Goal: Contribute content: Add original content to the website for others to see

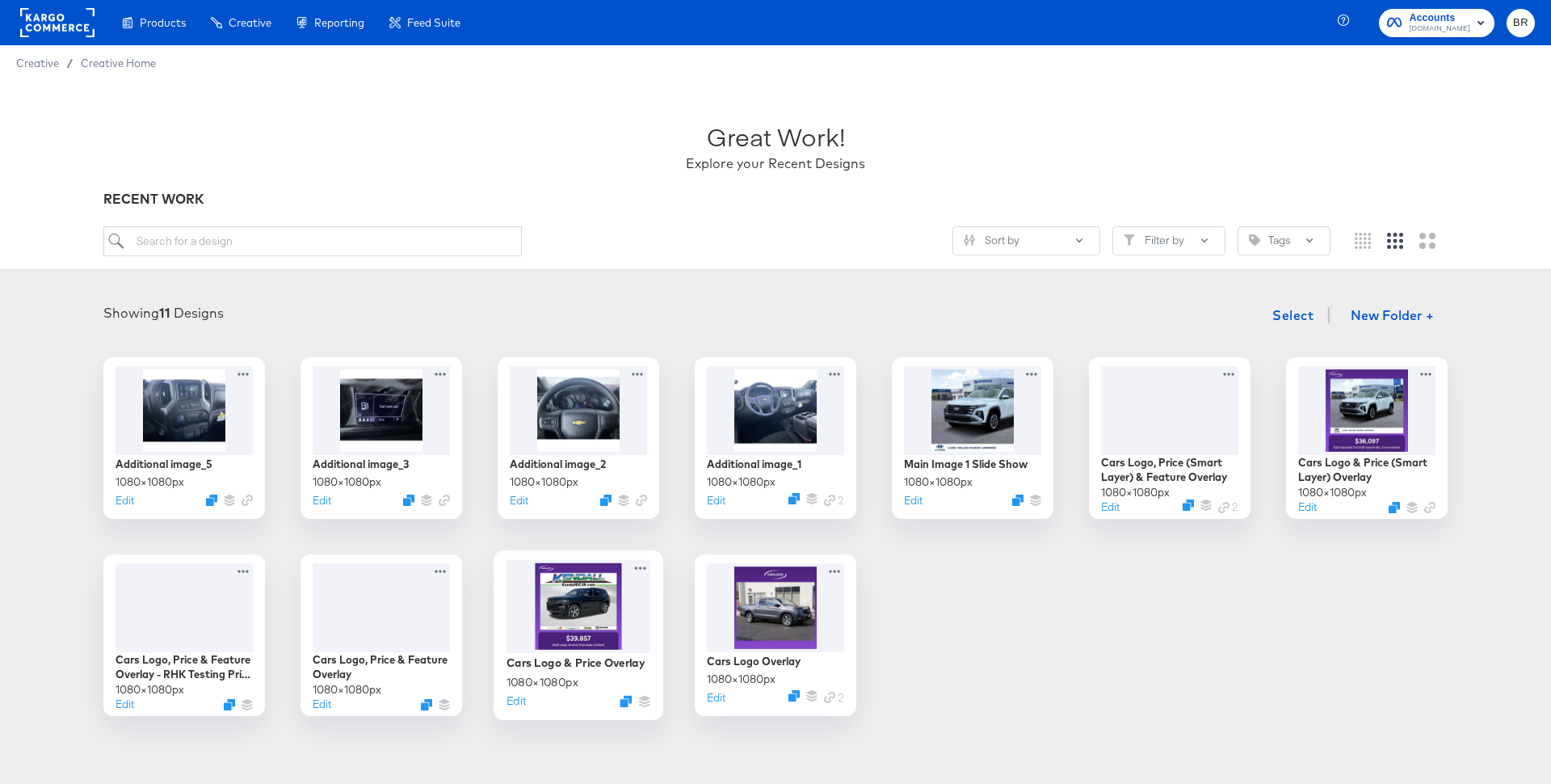
click at [610, 614] on div at bounding box center [578, 606] width 145 height 94
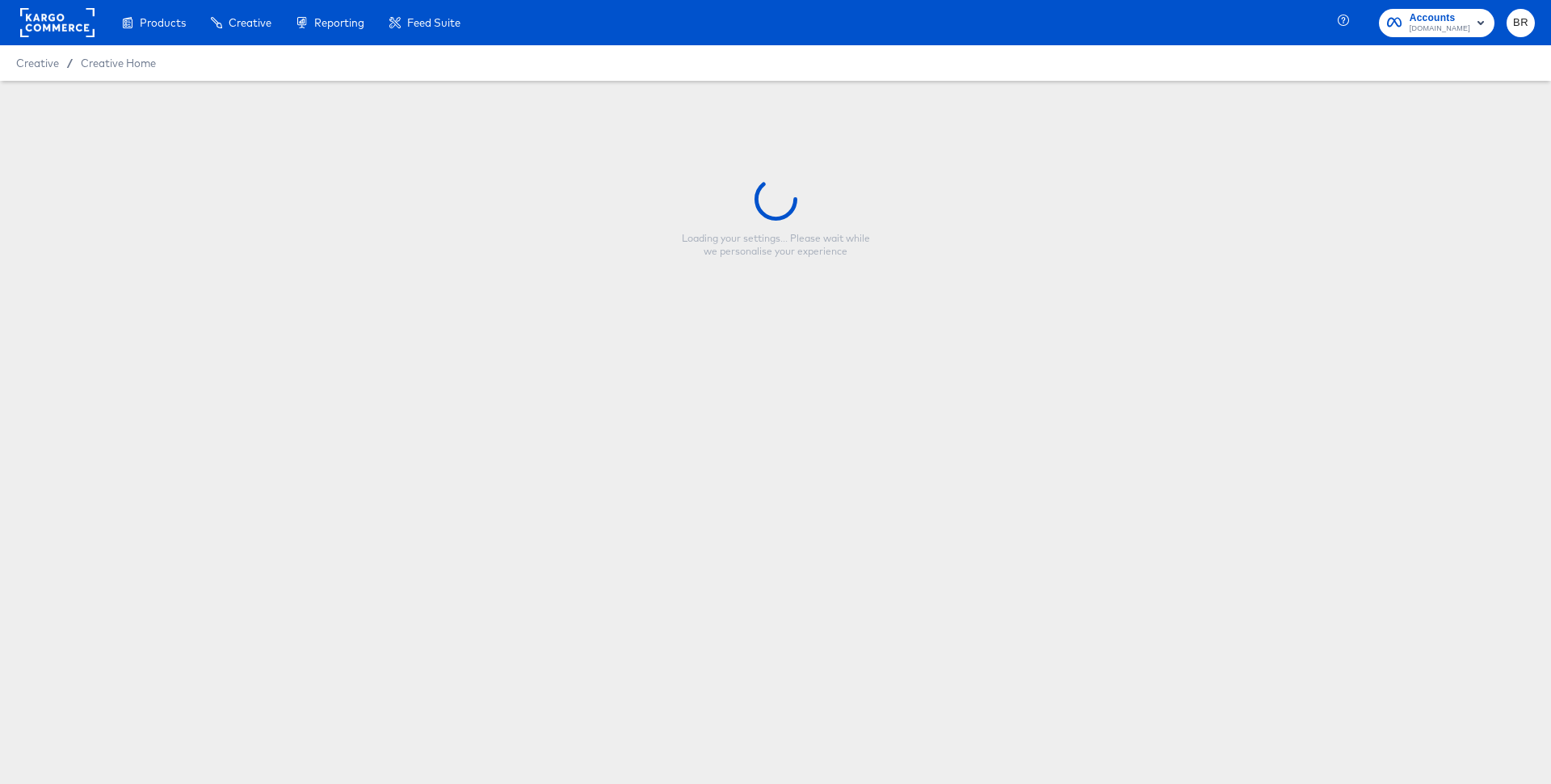
type input "Cars Logo & Price Overlay"
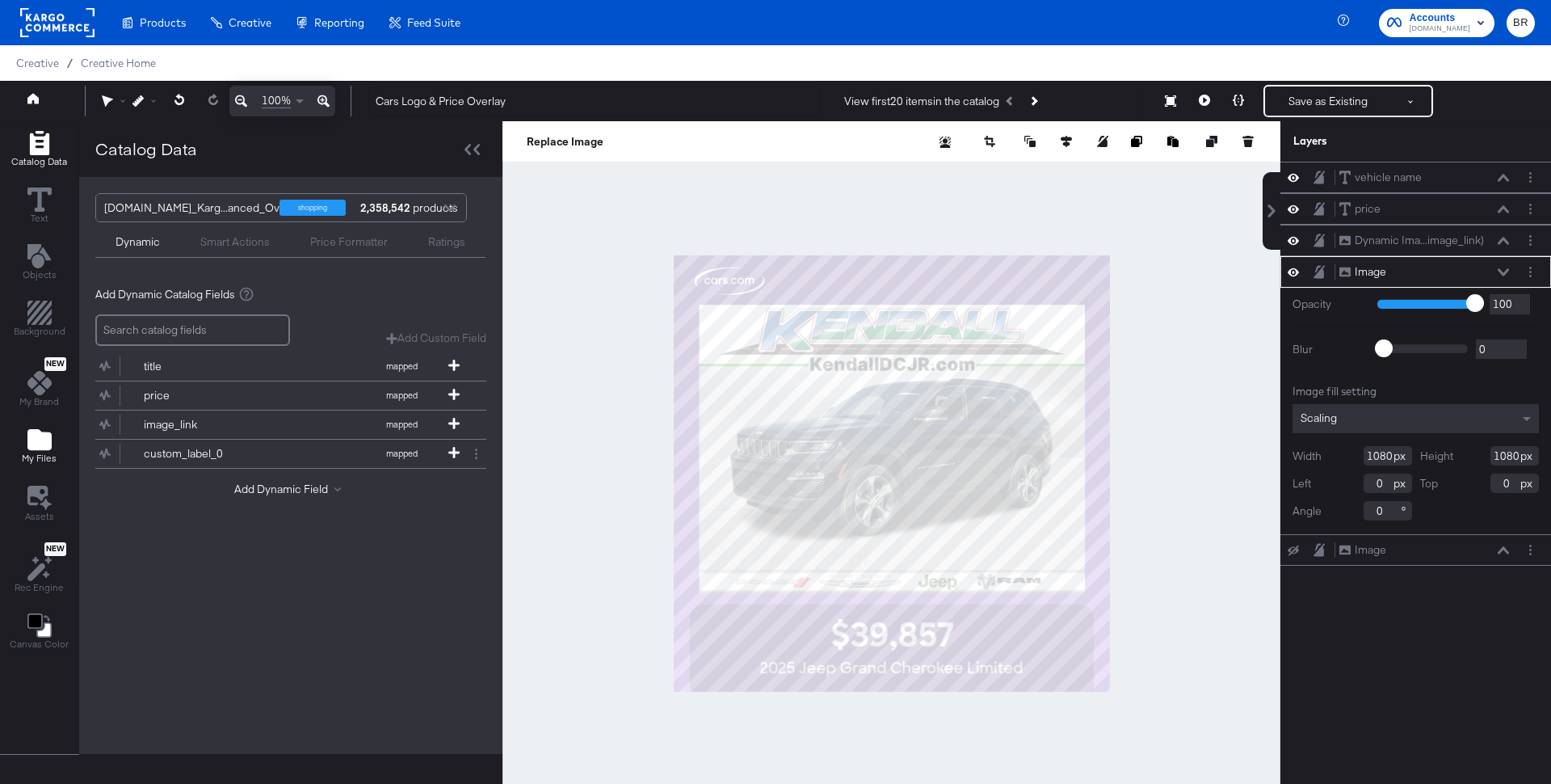
click at [30, 433] on icon "Add Files" at bounding box center [40, 440] width 25 height 21
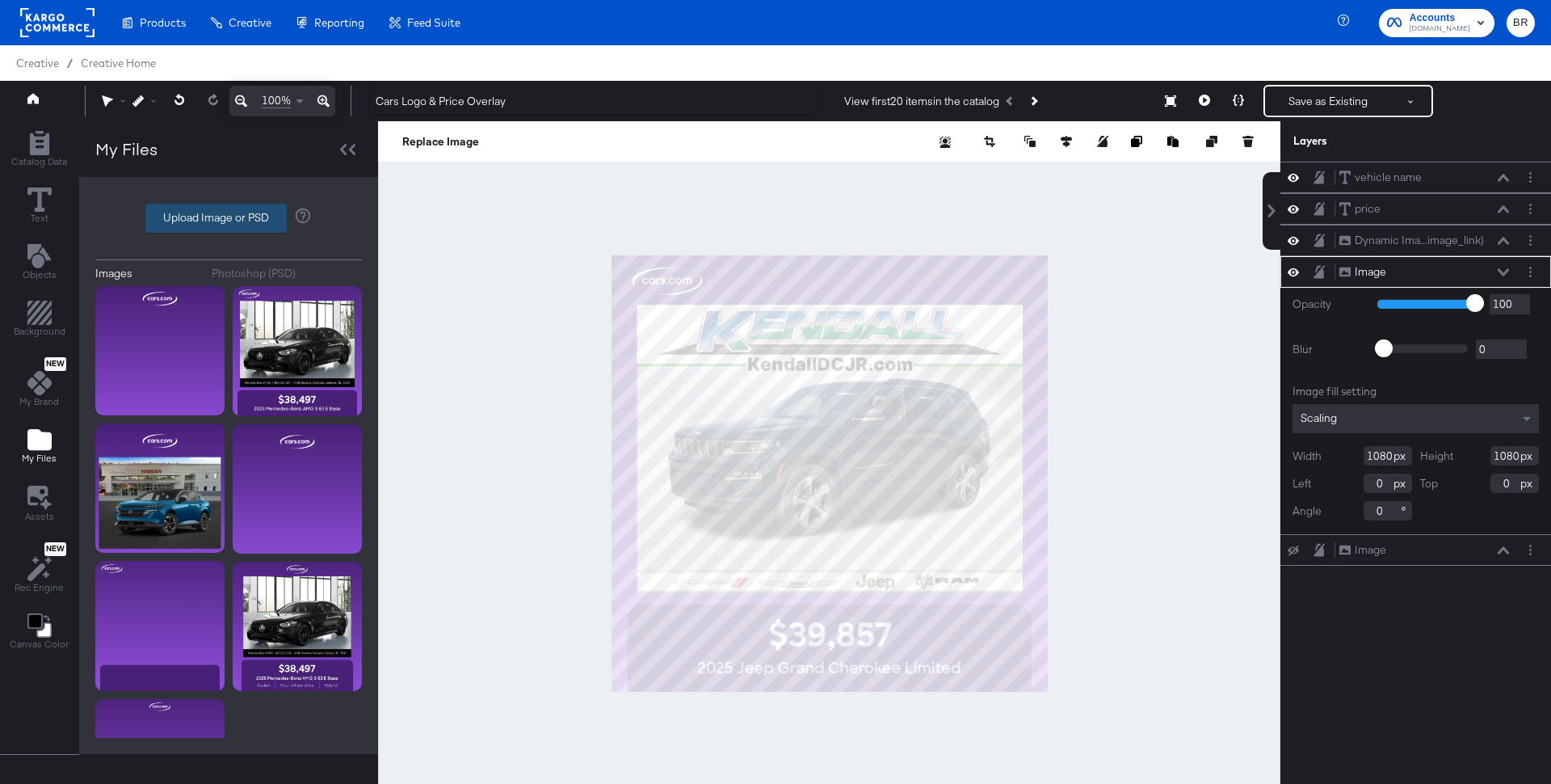
click at [203, 221] on label "Upload Image or PSD" at bounding box center [215, 218] width 139 height 27
click at [228, 218] on input "Upload Image or PSD" at bounding box center [228, 218] width 0 height 0
type input "C:\fakepath\optimized name + price + logoV2.png"
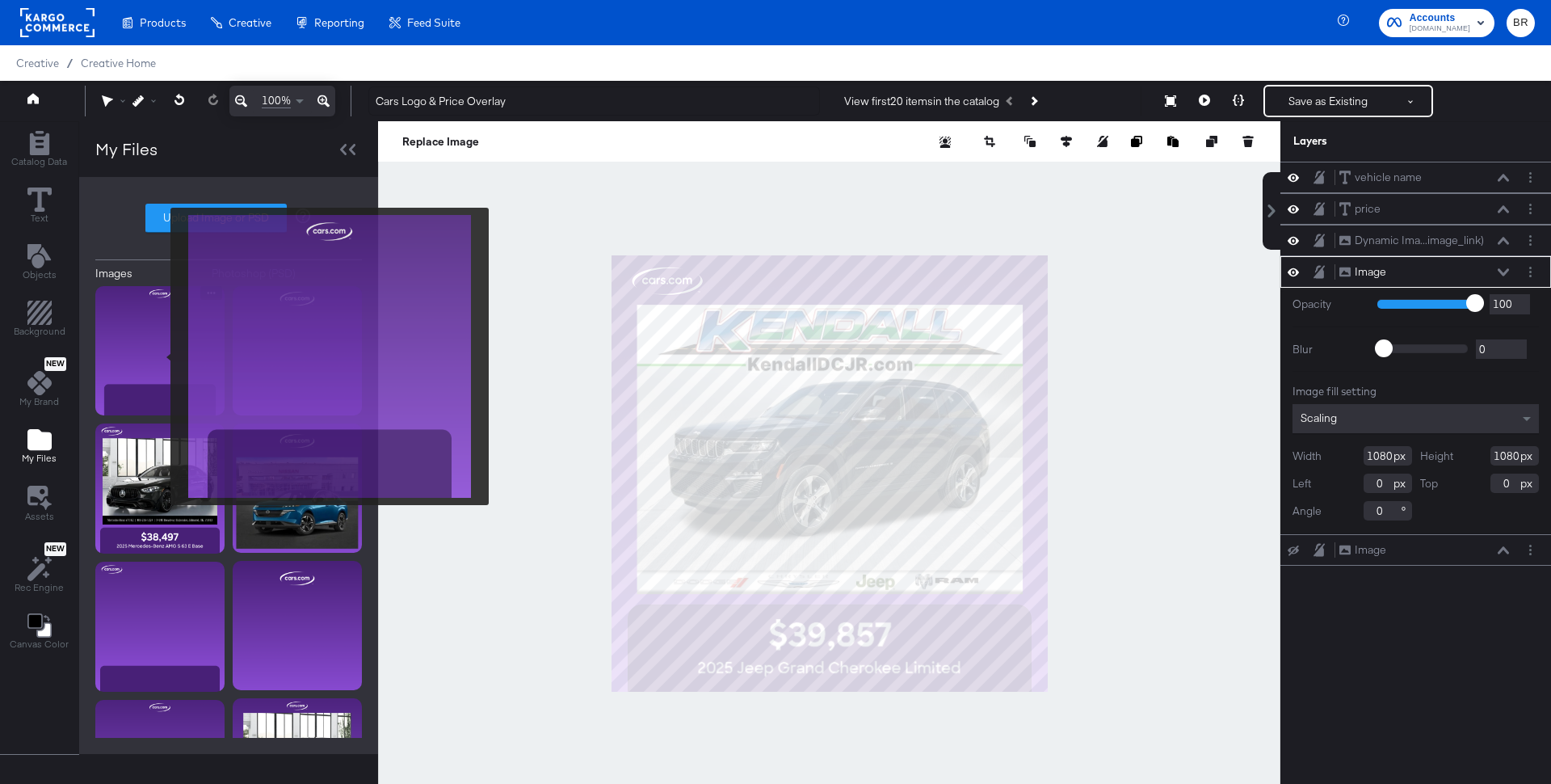
click at [160, 356] on img at bounding box center [160, 351] width 129 height 129
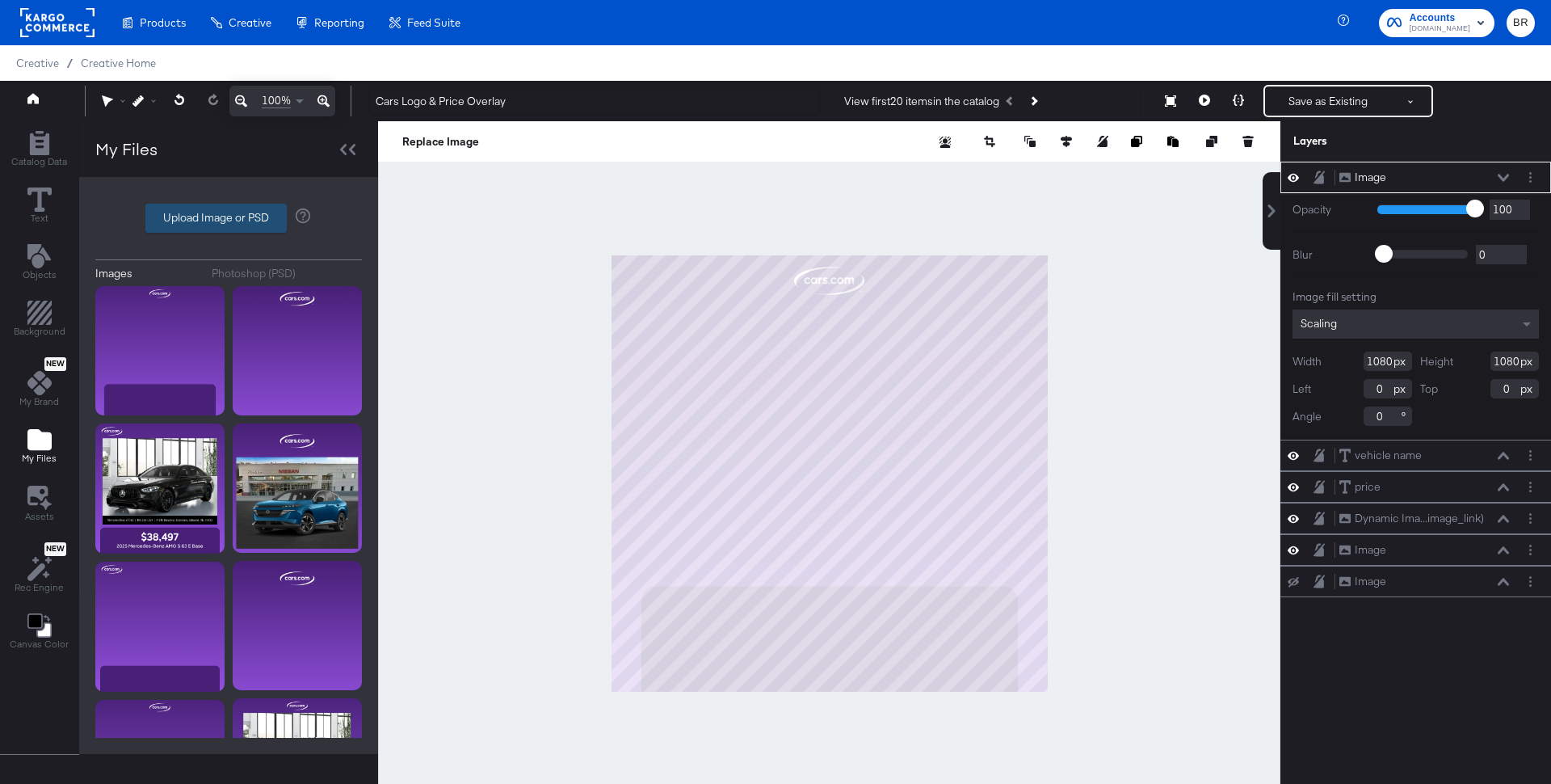
click at [175, 226] on label "Upload Image or PSD" at bounding box center [215, 218] width 139 height 27
click at [228, 218] on input "Upload Image or PSD" at bounding box center [228, 218] width 0 height 0
type input "C:\fakepath\optimized name + price + logo.png"
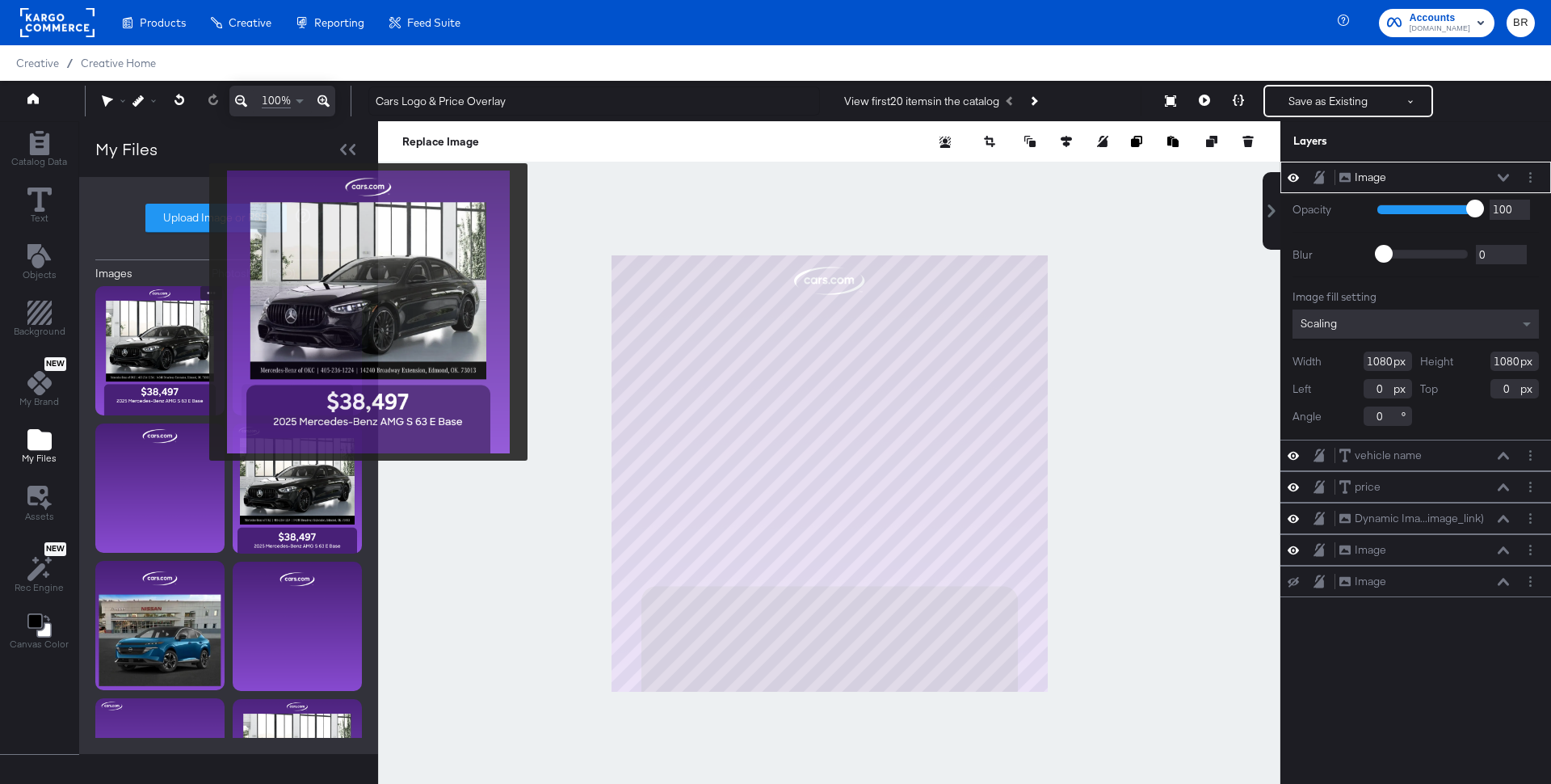
click at [199, 312] on img at bounding box center [160, 351] width 129 height 129
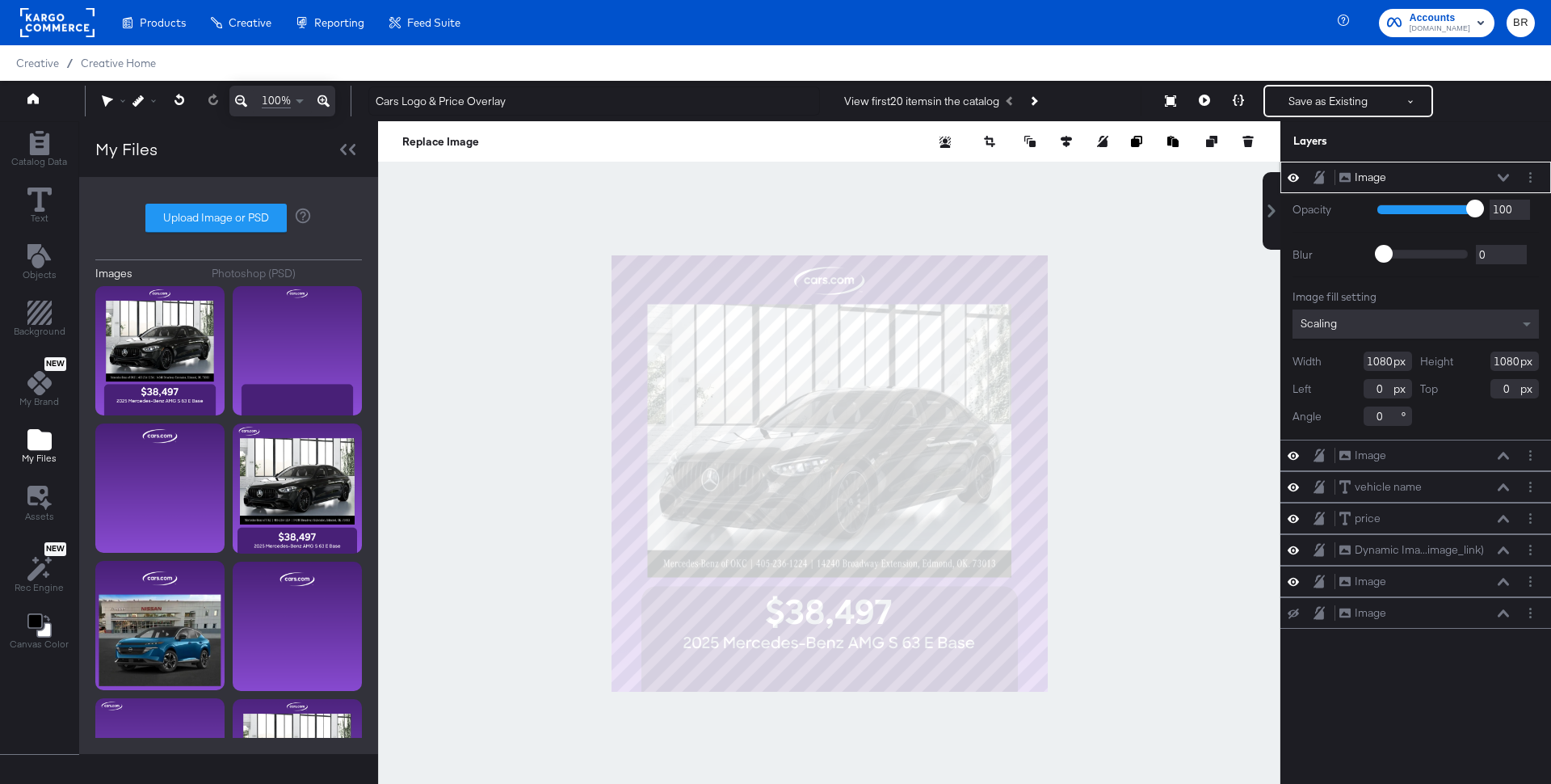
click at [1507, 173] on icon at bounding box center [1504, 177] width 11 height 9
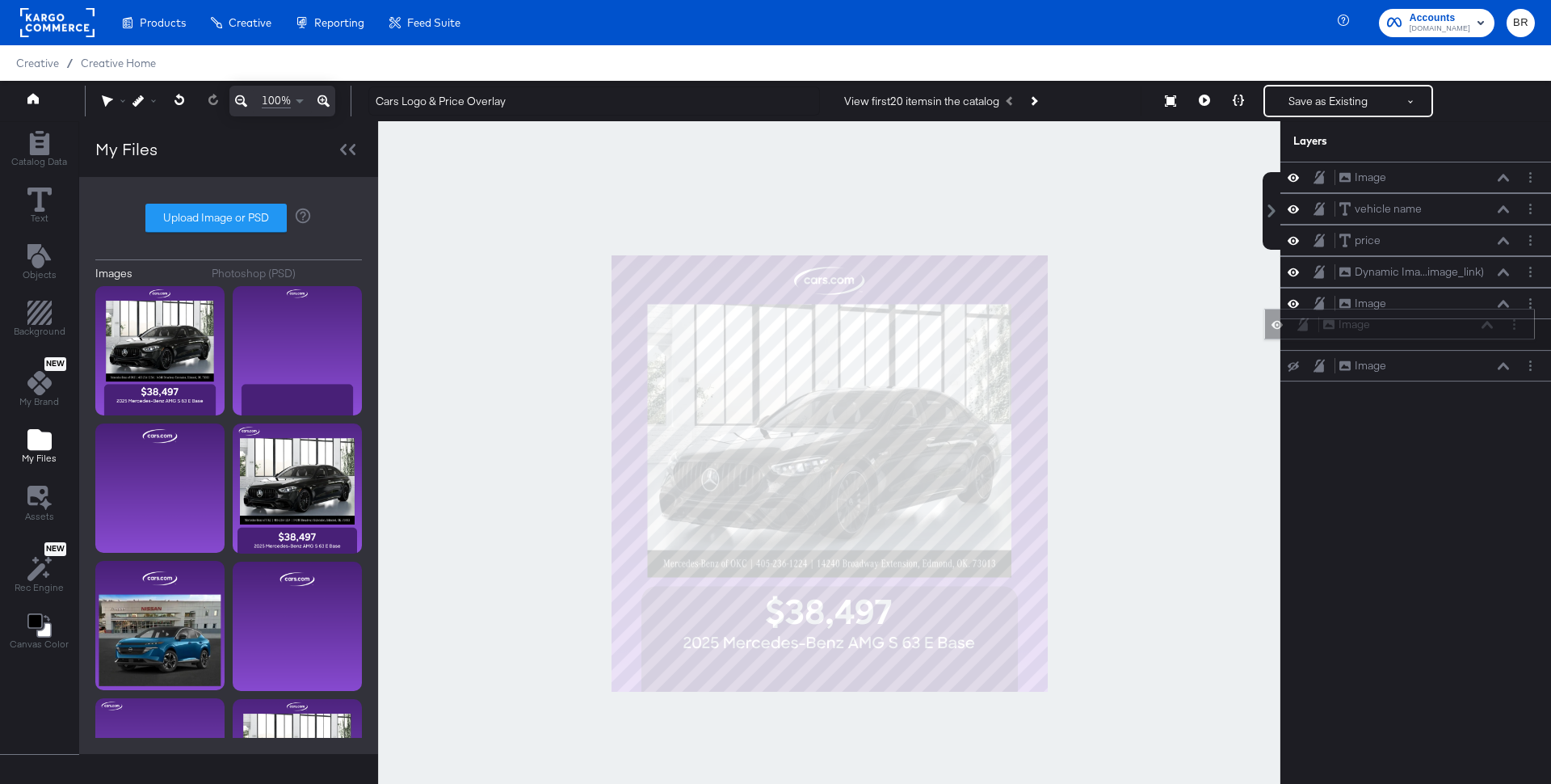
drag, startPoint x: 1489, startPoint y: 173, endPoint x: 1474, endPoint y: 327, distance: 154.7
click at [1474, 327] on div "Image Image" at bounding box center [1408, 324] width 172 height 17
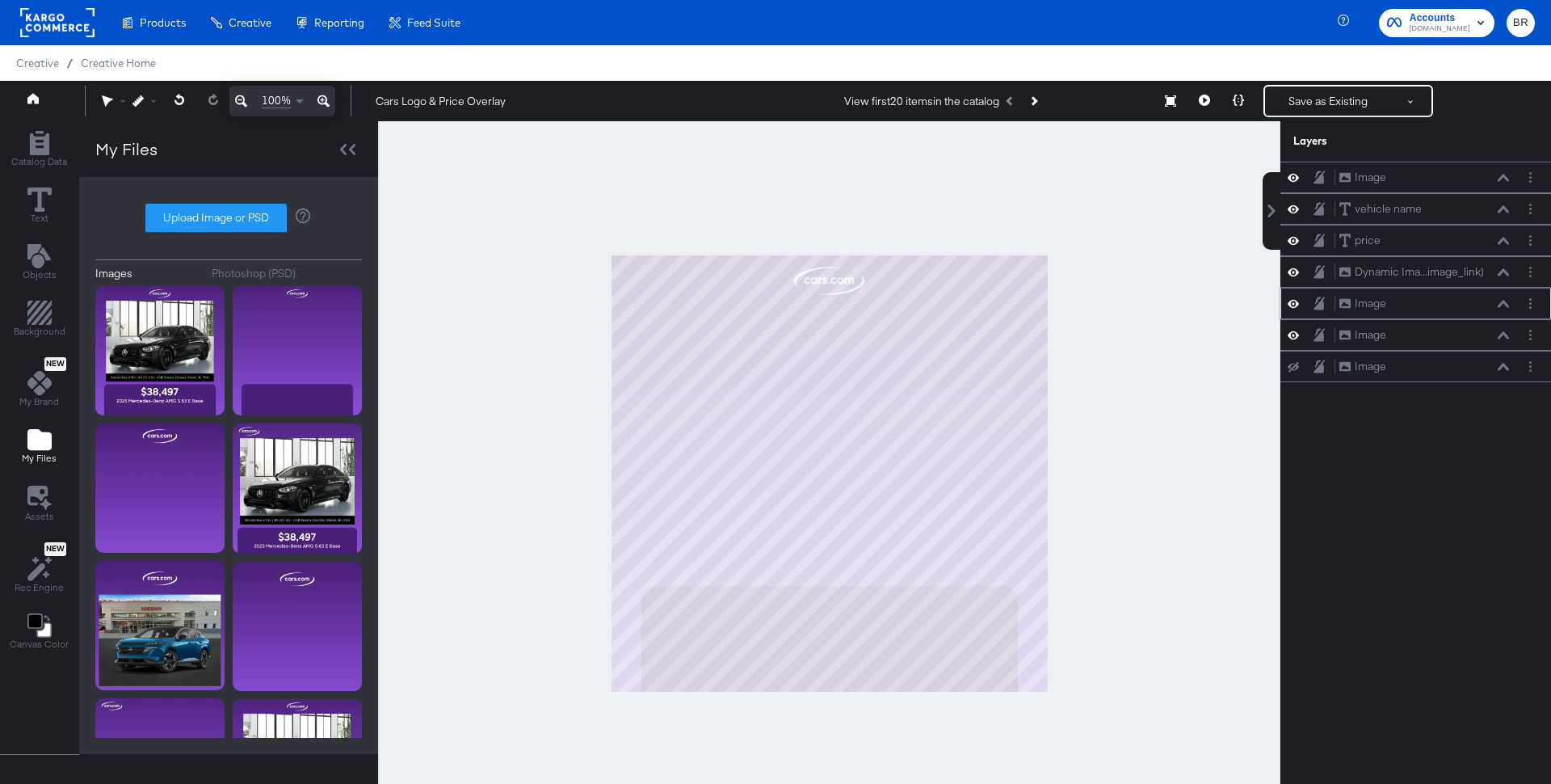
click at [1293, 297] on icon at bounding box center [1294, 303] width 11 height 13
click at [1298, 176] on icon at bounding box center [1294, 177] width 11 height 9
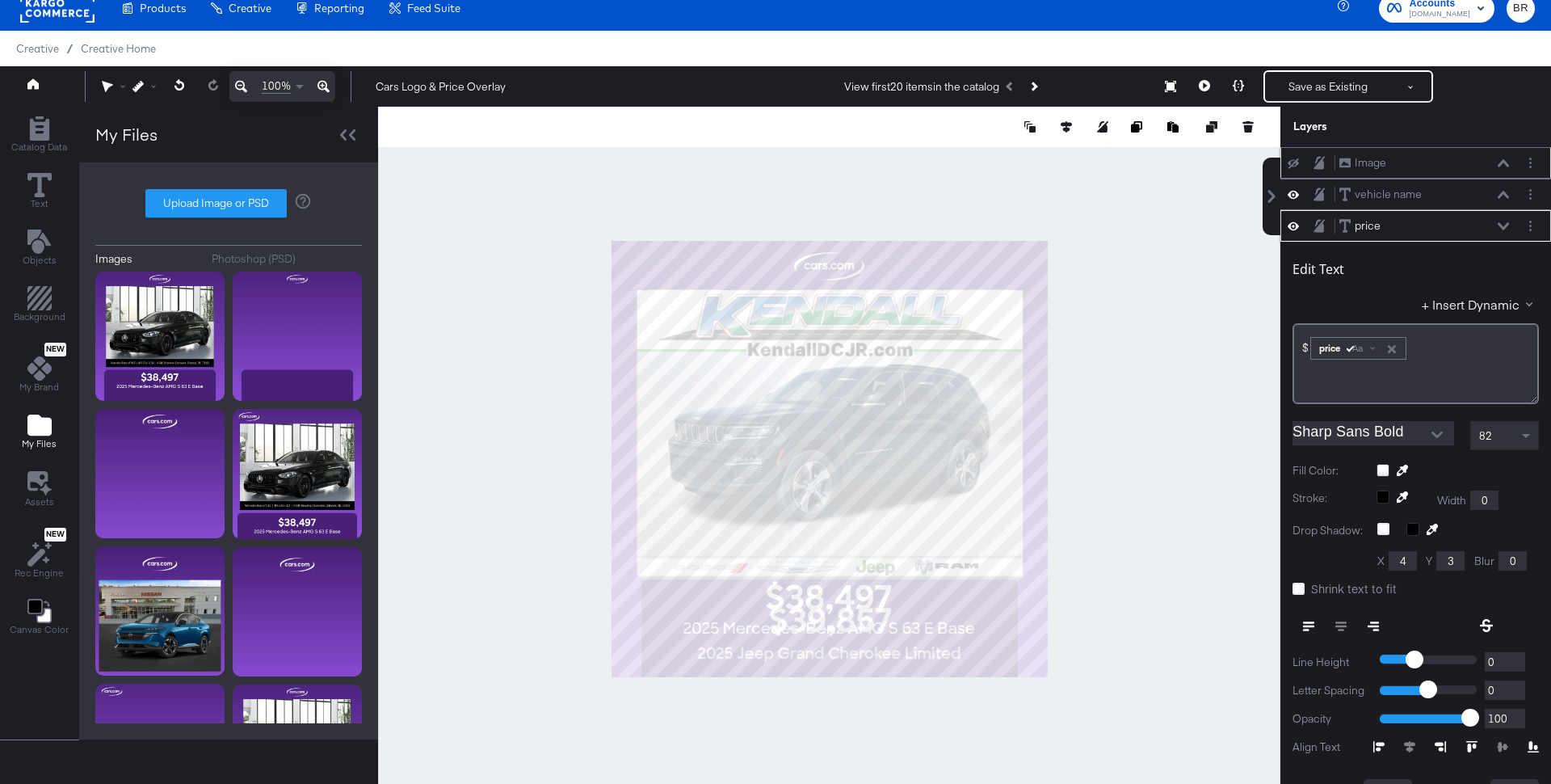
scroll to position [62, 0]
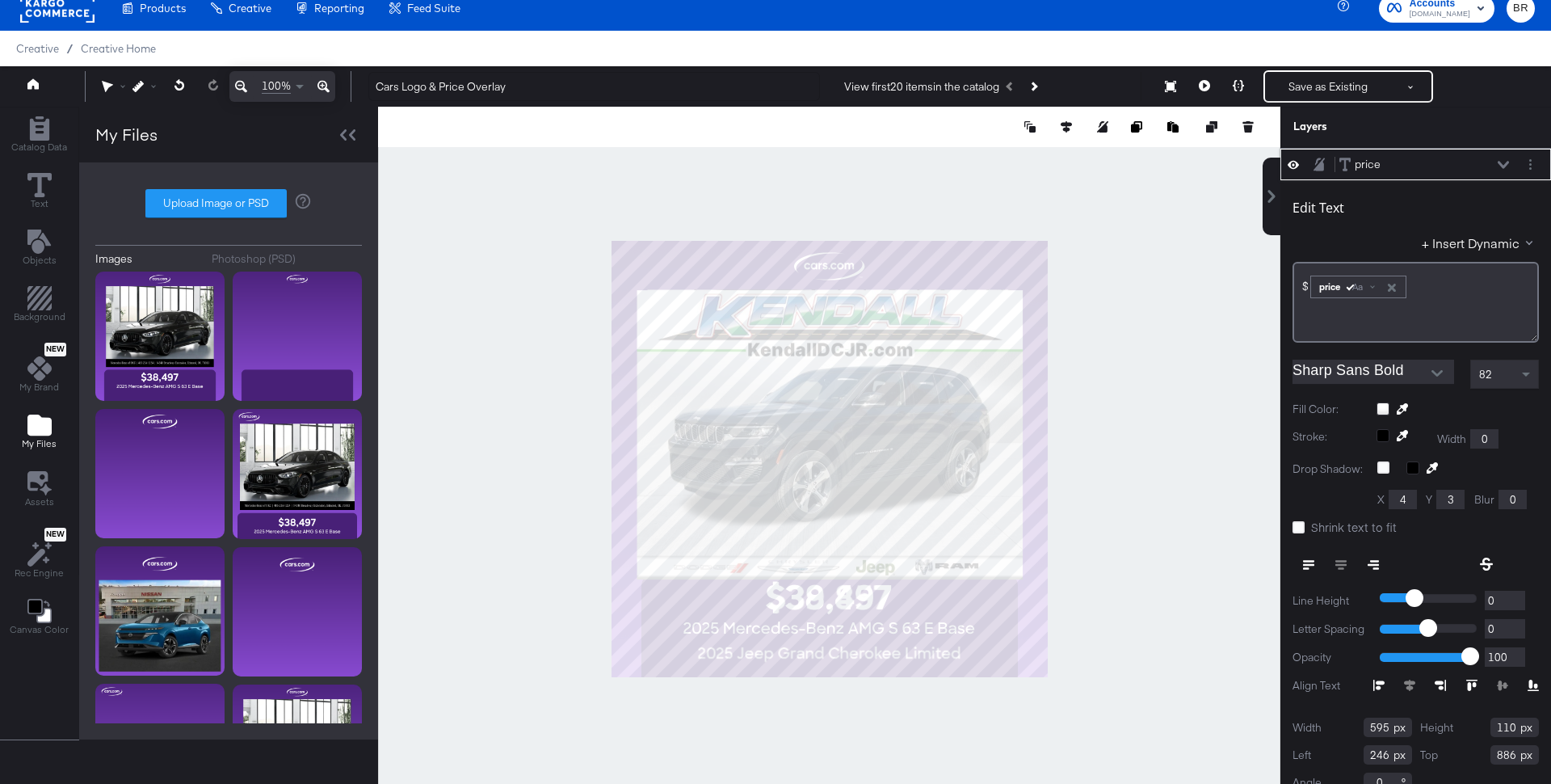
type input "242"
type input "830"
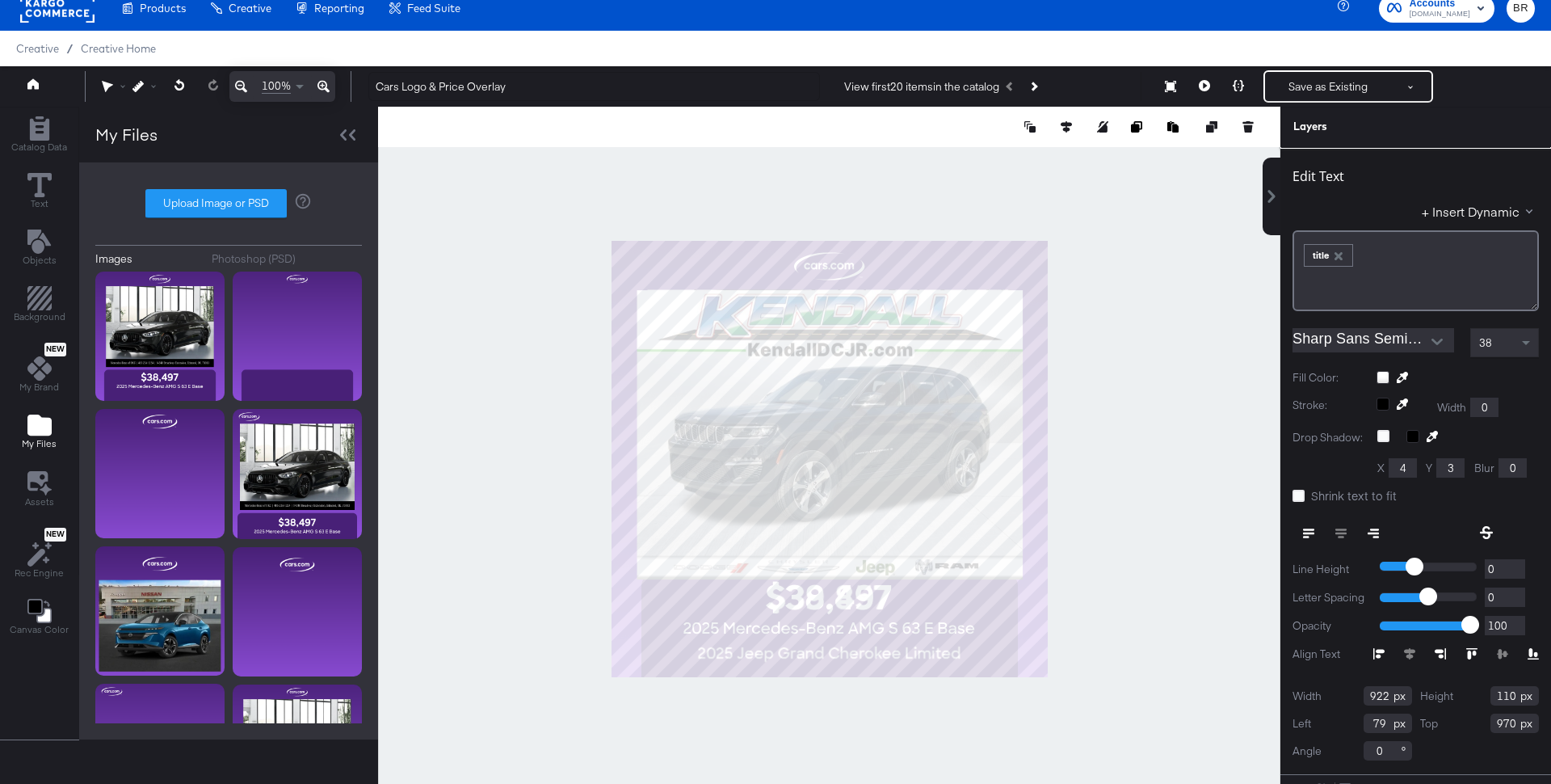
scroll to position [46, 0]
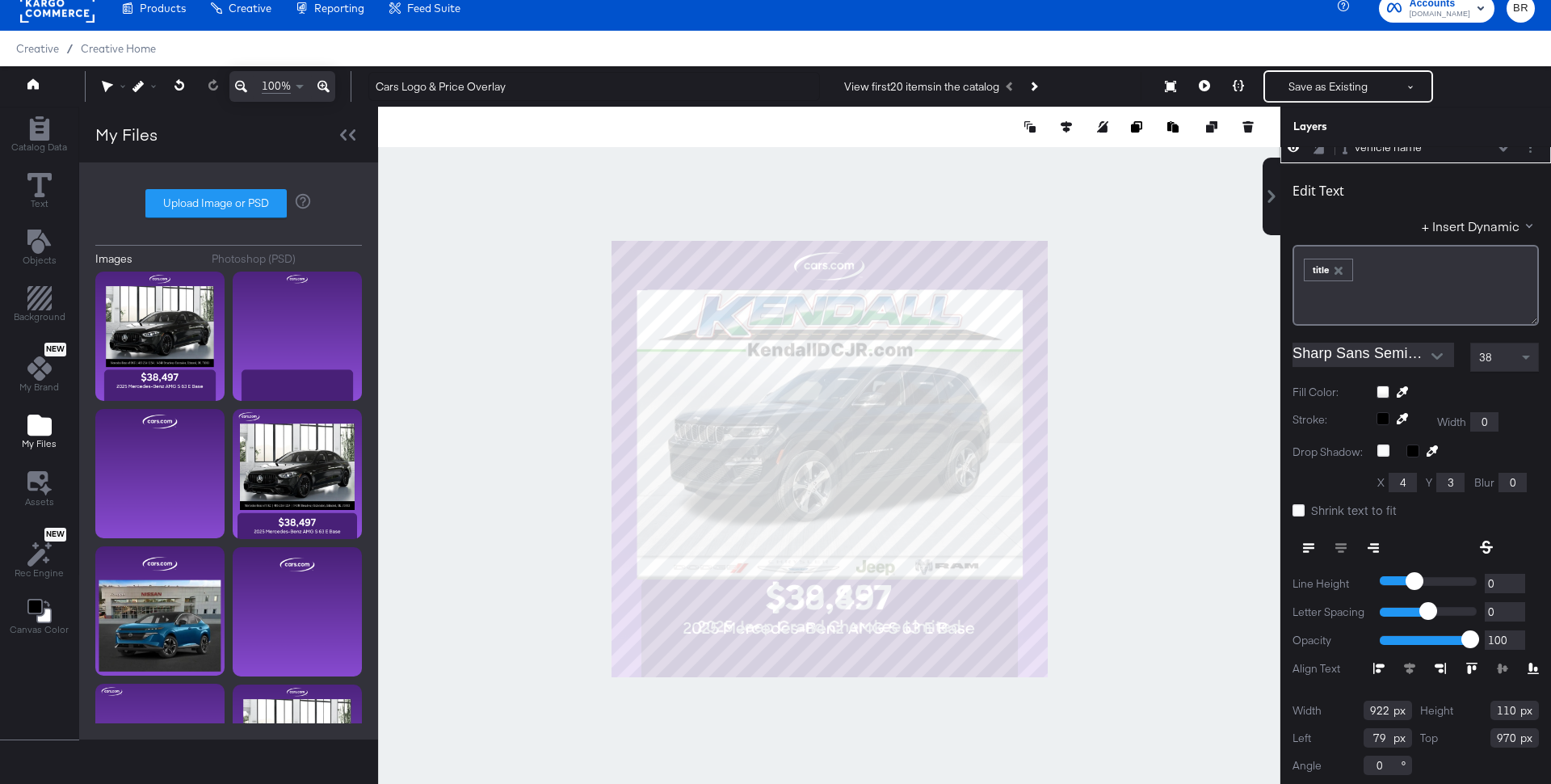
type input "904"
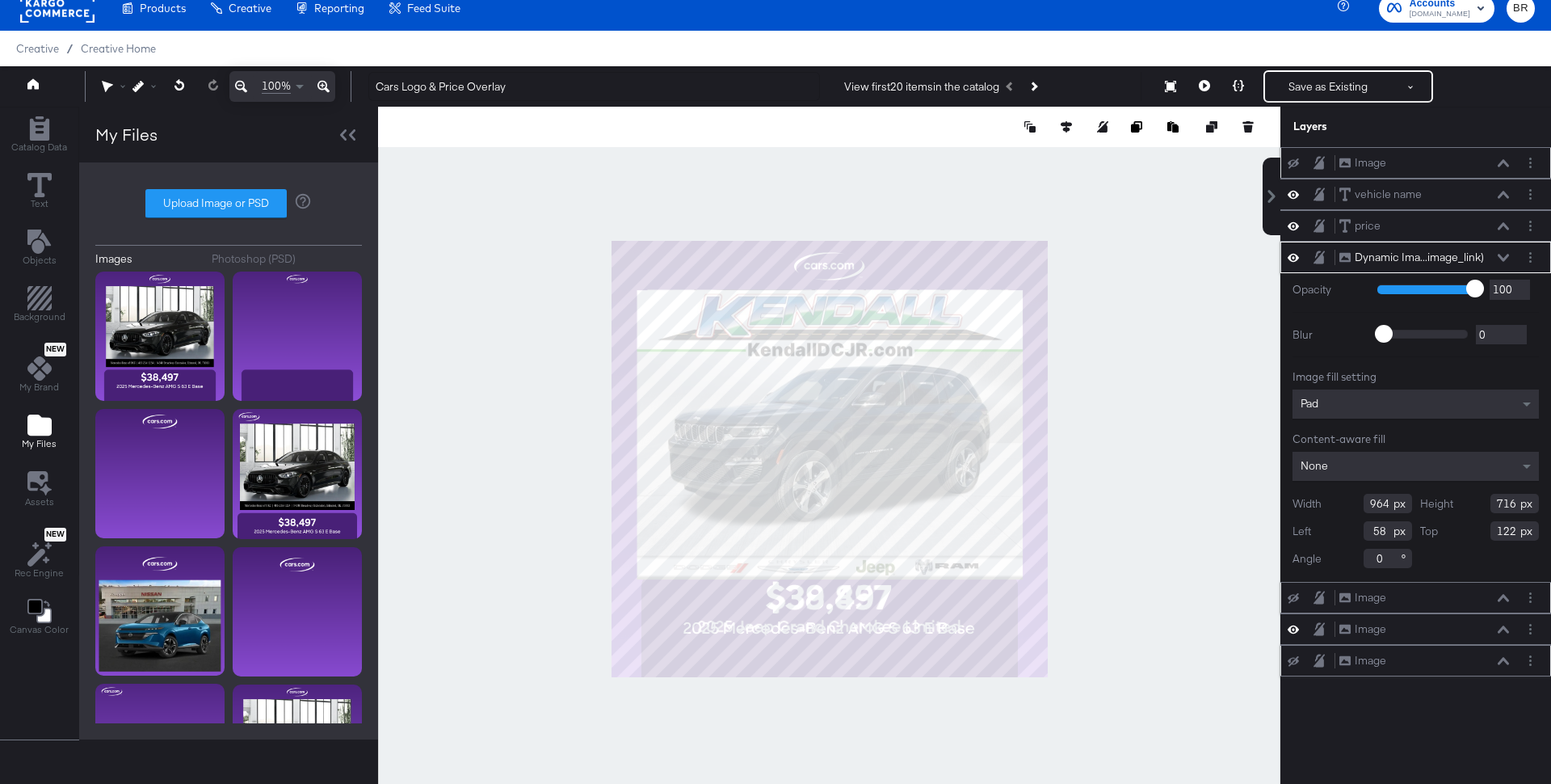
click at [1294, 656] on icon at bounding box center [1294, 661] width 11 height 10
click at [1365, 653] on div "Image" at bounding box center [1370, 661] width 31 height 15
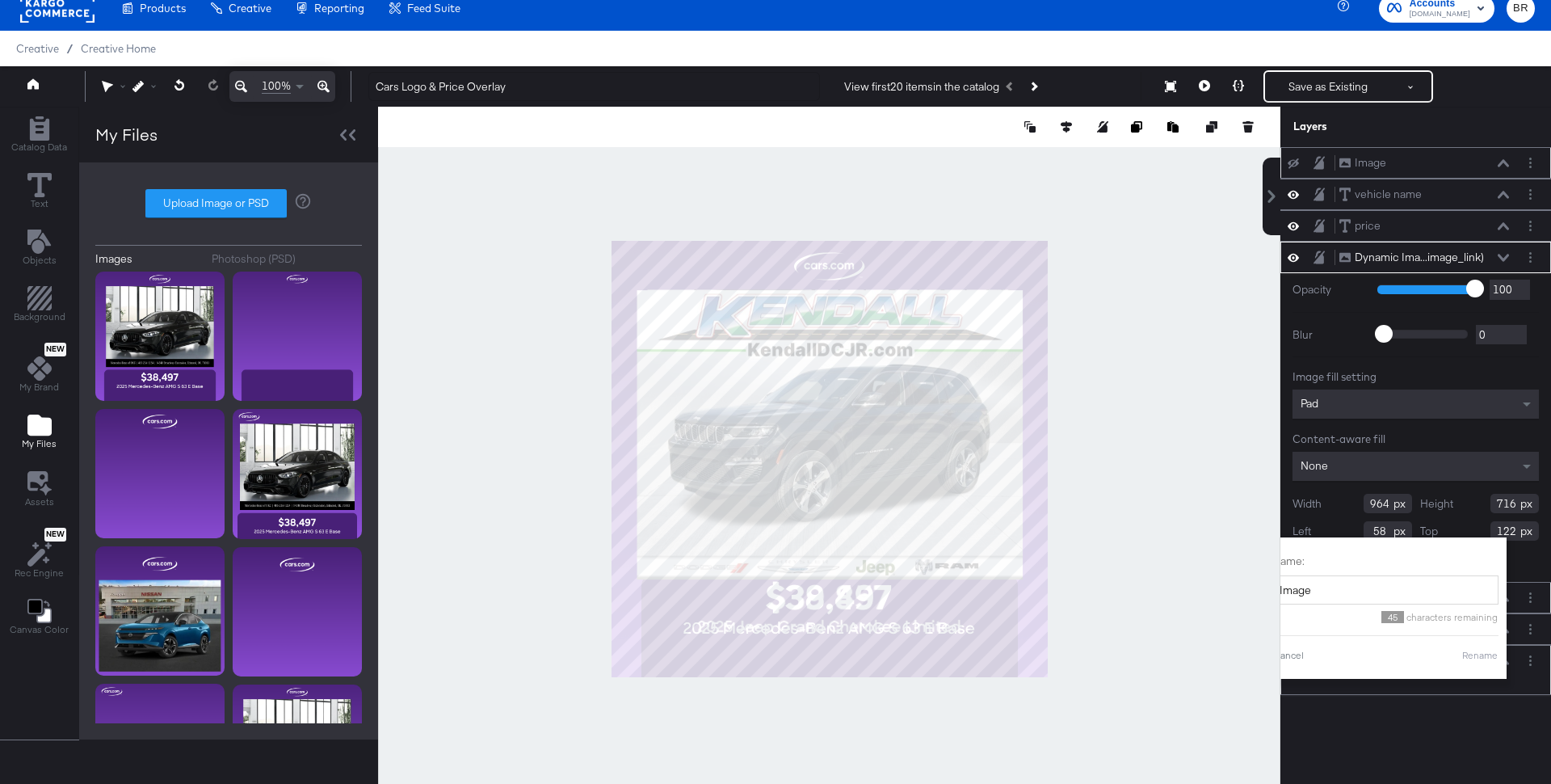
click at [1510, 684] on div "Image Image Name: Image 45 characters remaining Cancel Rename" at bounding box center [1416, 669] width 271 height 50
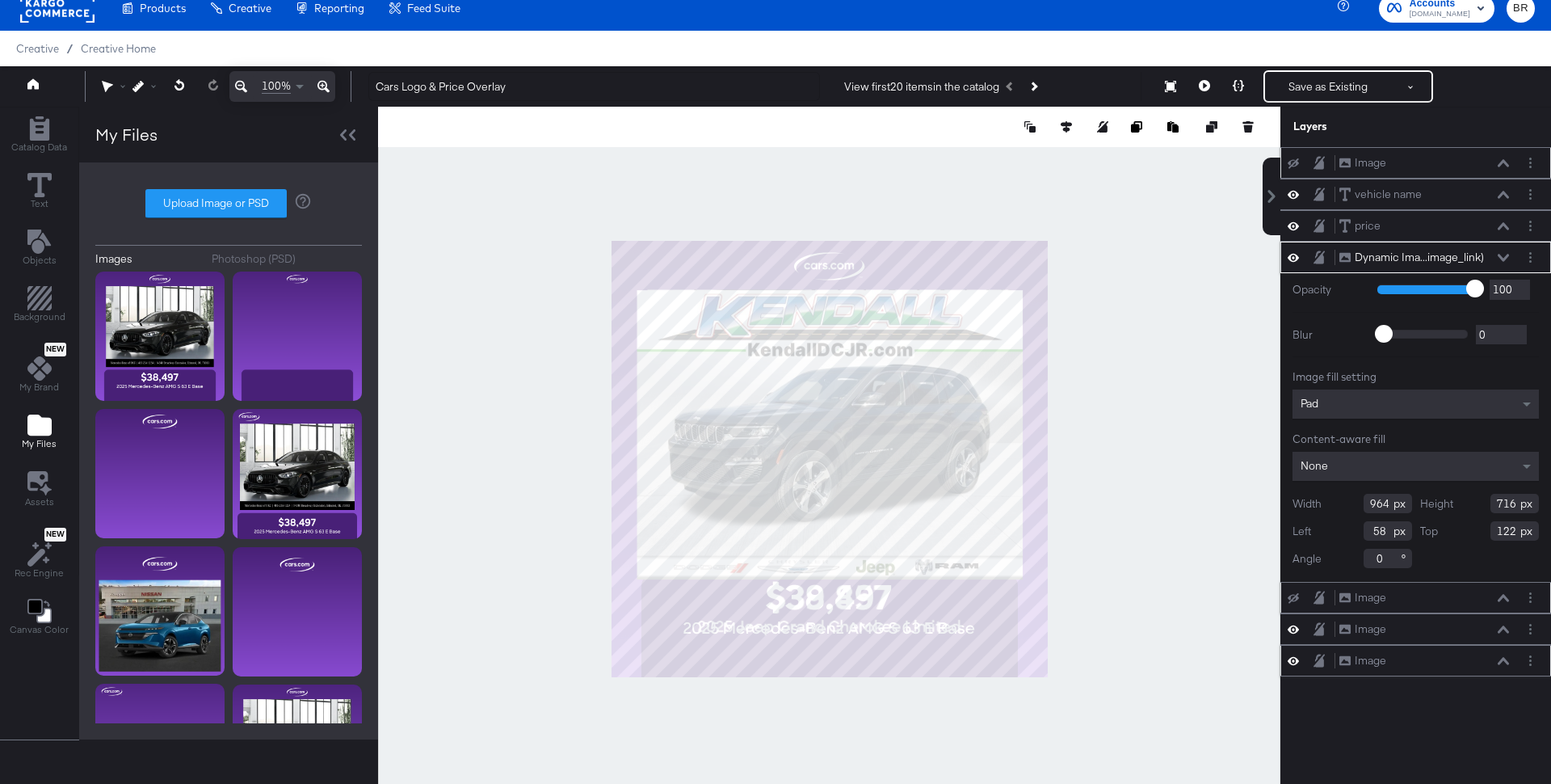
click at [1502, 657] on icon at bounding box center [1504, 661] width 11 height 9
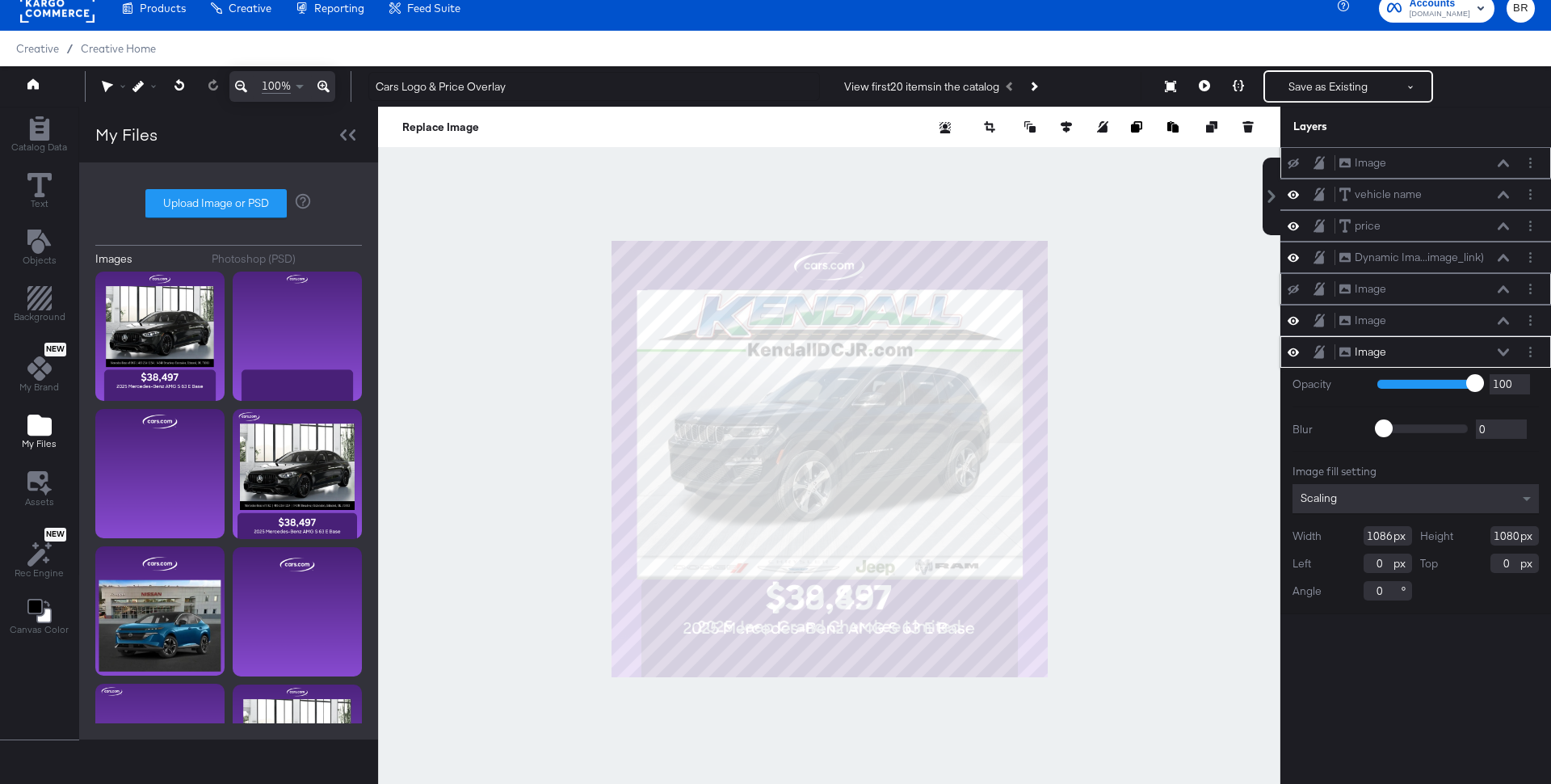
click at [1507, 348] on icon at bounding box center [1504, 352] width 11 height 9
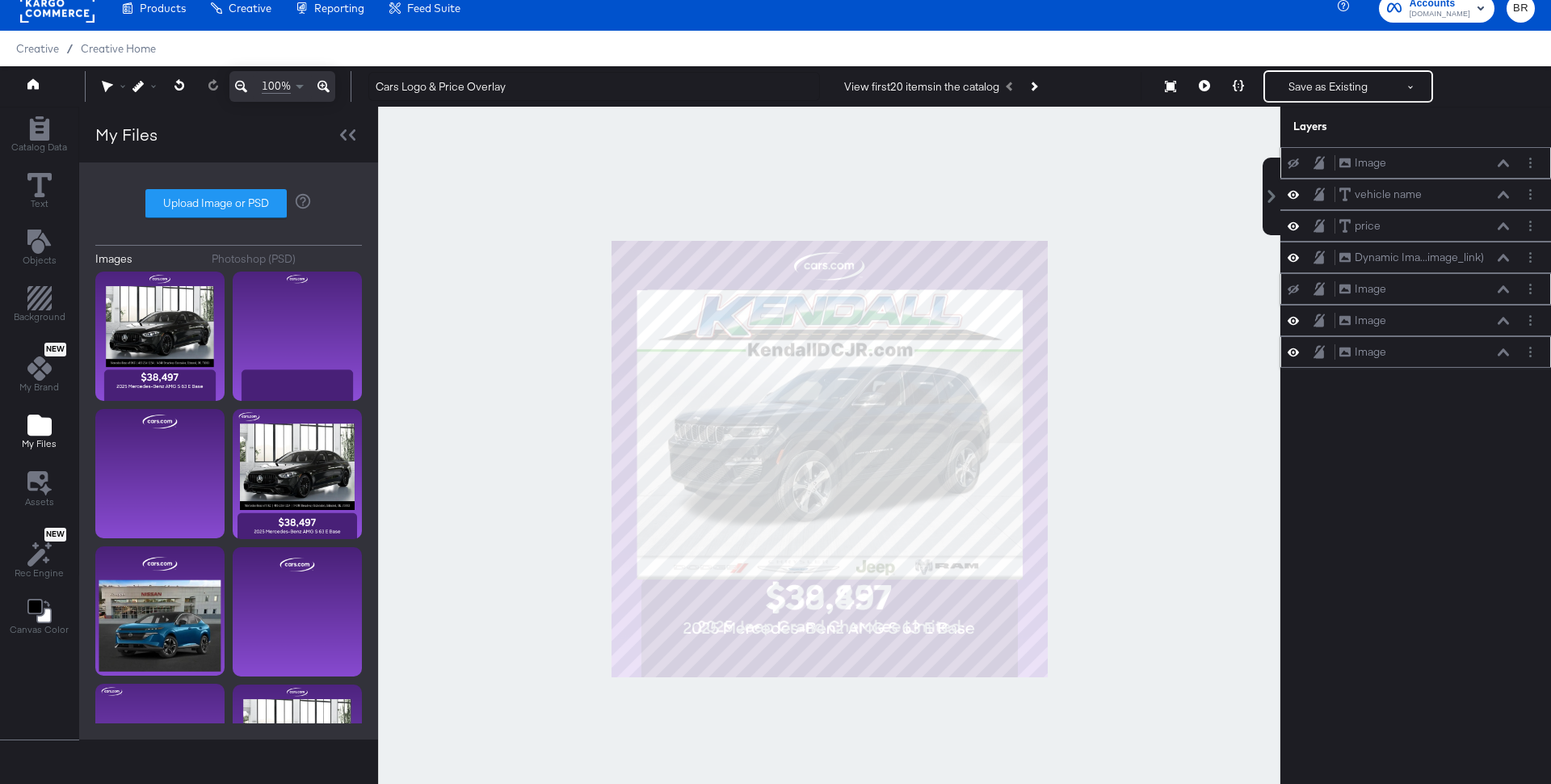
click at [1457, 350] on div "Image Image" at bounding box center [1424, 352] width 172 height 17
drag, startPoint x: 1457, startPoint y: 350, endPoint x: 1447, endPoint y: 263, distance: 87.6
click at [1448, 264] on div "Image Image vehicle name vehicle name price price Dynamic Ima...image_link) Dyn…" at bounding box center [1416, 257] width 271 height 220
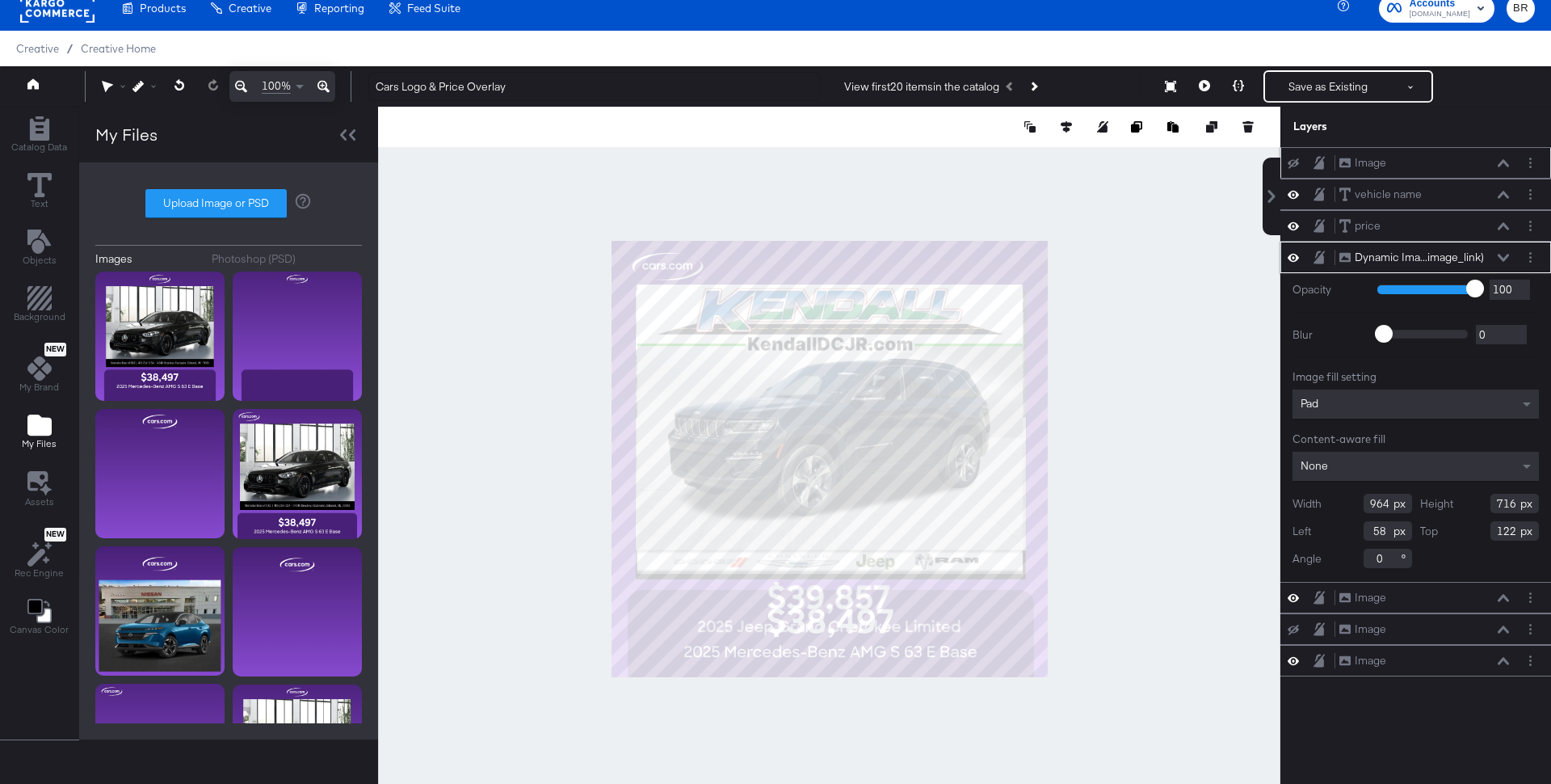
type input "108"
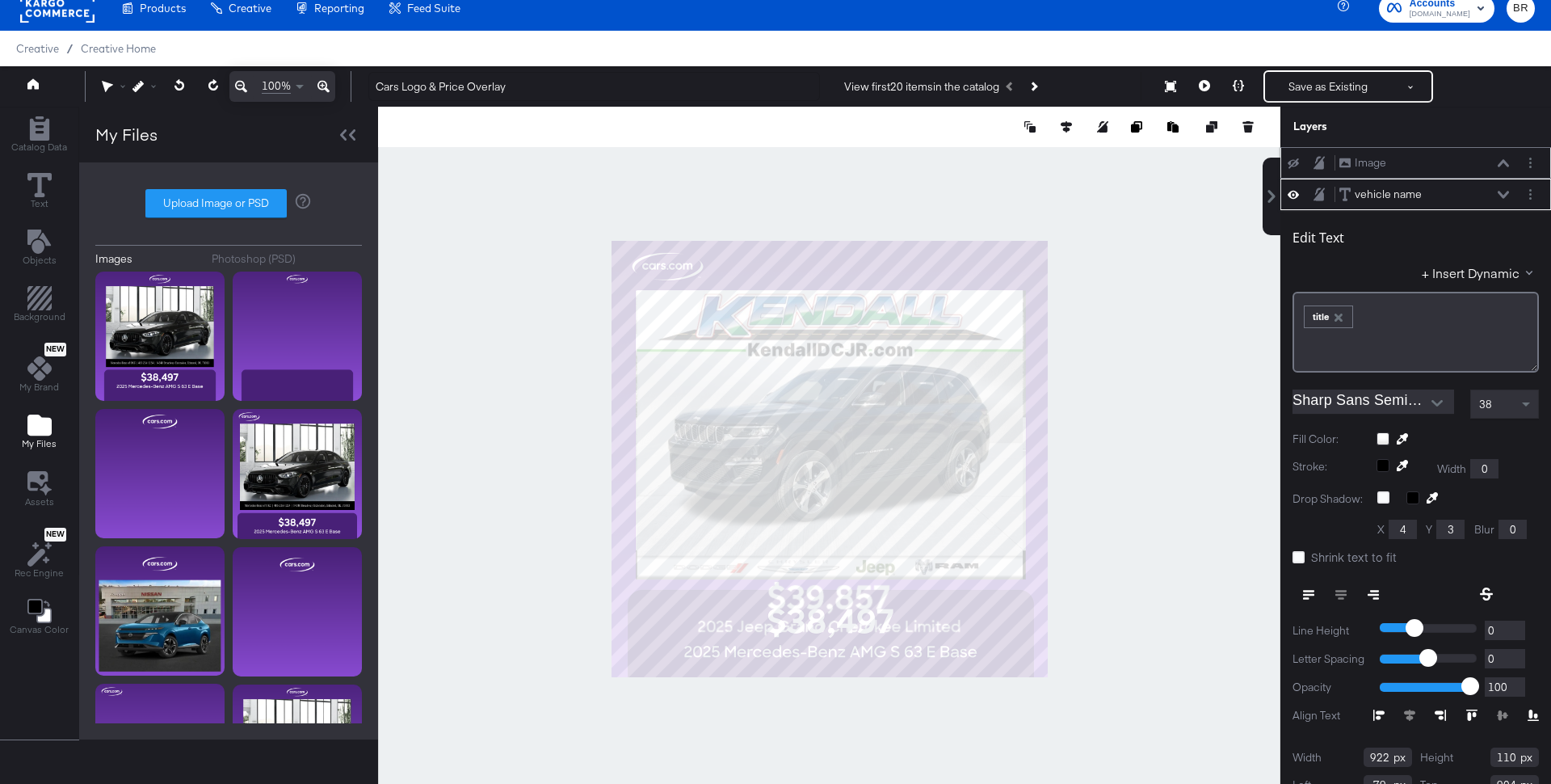
type input "902"
click at [1181, 430] on div at bounding box center [830, 459] width 903 height 703
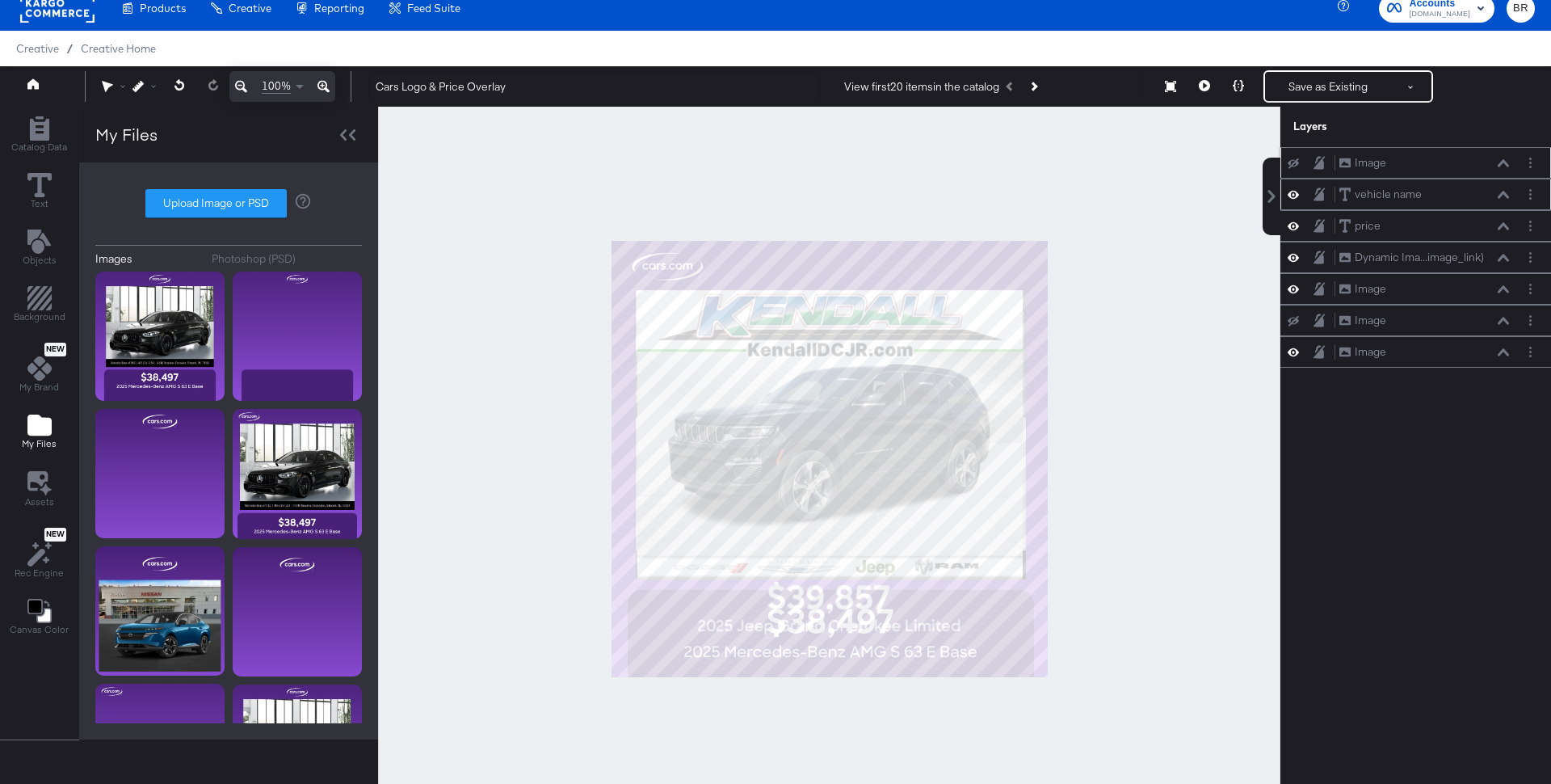
click at [1294, 198] on icon at bounding box center [1294, 194] width 11 height 13
click at [1294, 198] on div "vehicle name vehicle name" at bounding box center [1416, 194] width 258 height 17
click at [1294, 191] on icon at bounding box center [1294, 194] width 11 height 10
click at [1293, 161] on icon at bounding box center [1294, 163] width 11 height 10
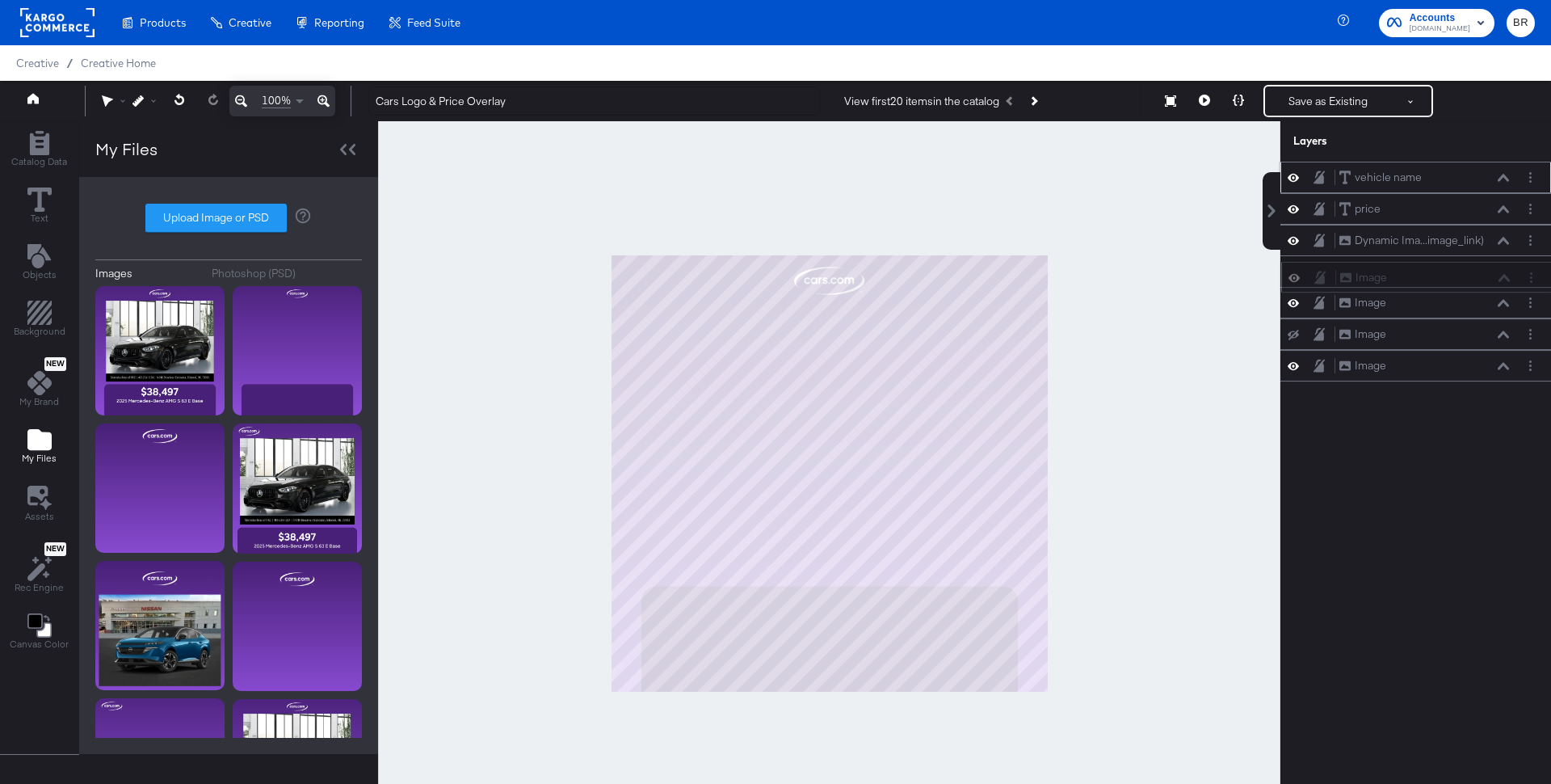
drag, startPoint x: 1480, startPoint y: 160, endPoint x: 1480, endPoint y: 281, distance: 121.0
click at [1480, 281] on div "Image Image" at bounding box center [1425, 278] width 172 height 17
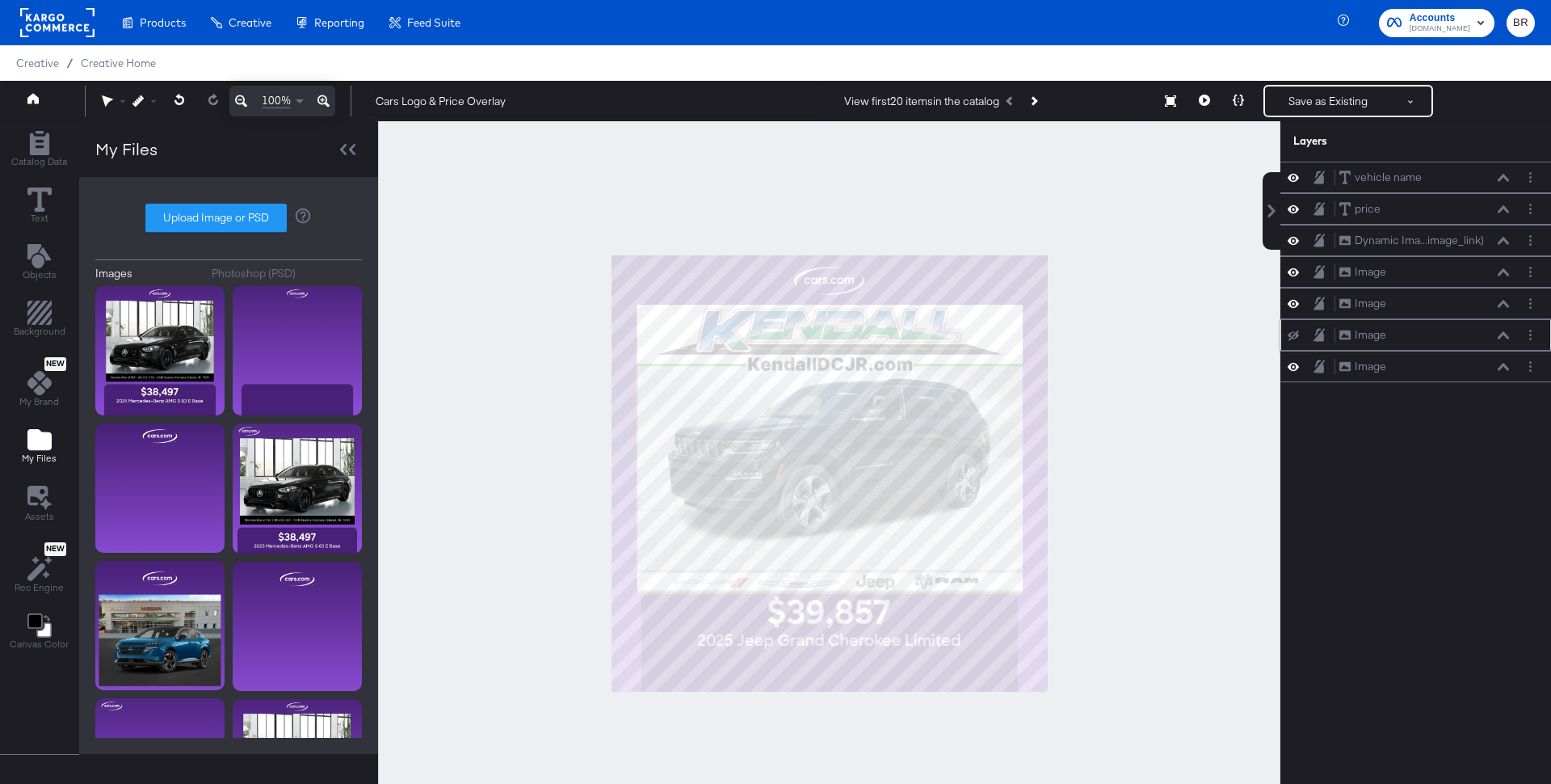
click at [1294, 332] on icon at bounding box center [1294, 336] width 11 height 10
drag, startPoint x: 1400, startPoint y: 334, endPoint x: 1414, endPoint y: 177, distance: 157.6
click at [1415, 177] on div "Image Image" at bounding box center [1440, 178] width 172 height 17
drag, startPoint x: 1396, startPoint y: 354, endPoint x: 1392, endPoint y: 171, distance: 183.0
click at [1393, 171] on div "vehicle name vehicle name price price Dynamic Ima...image_link) Dynamic Image (…" at bounding box center [1416, 271] width 271 height 220
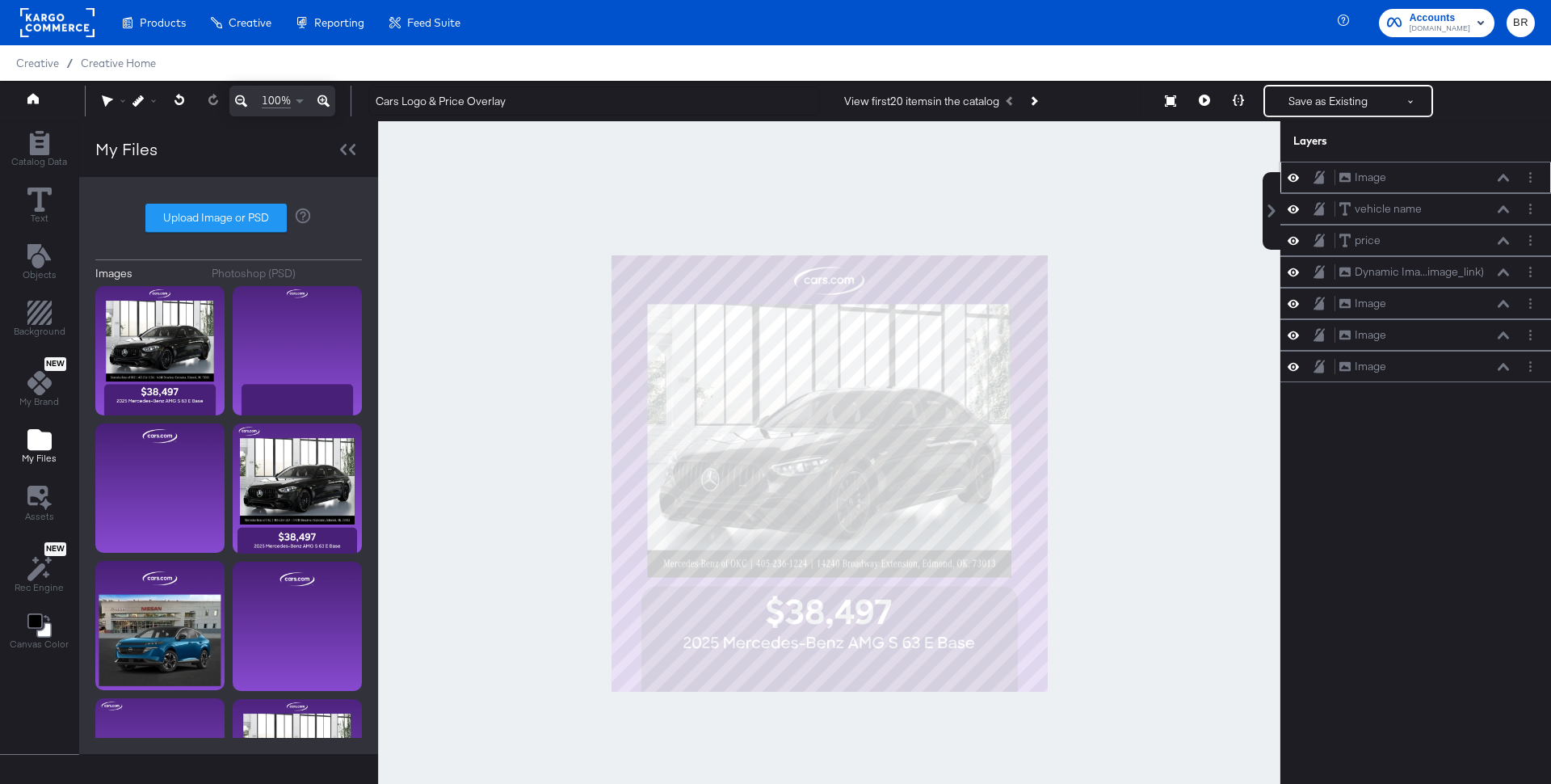
drag, startPoint x: 1396, startPoint y: 264, endPoint x: 1396, endPoint y: 173, distance: 91.0
click at [1396, 173] on div "Image Image vehicle name vehicle name price price Dynamic Ima...image_link) Dyn…" at bounding box center [1416, 271] width 271 height 221
drag, startPoint x: 1460, startPoint y: 259, endPoint x: 1458, endPoint y: 151, distance: 108.0
click at [1458, 151] on div "Layers Image Image vehicle name vehicle name price price Dynamic Ima...image_li…" at bounding box center [1416, 461] width 271 height 679
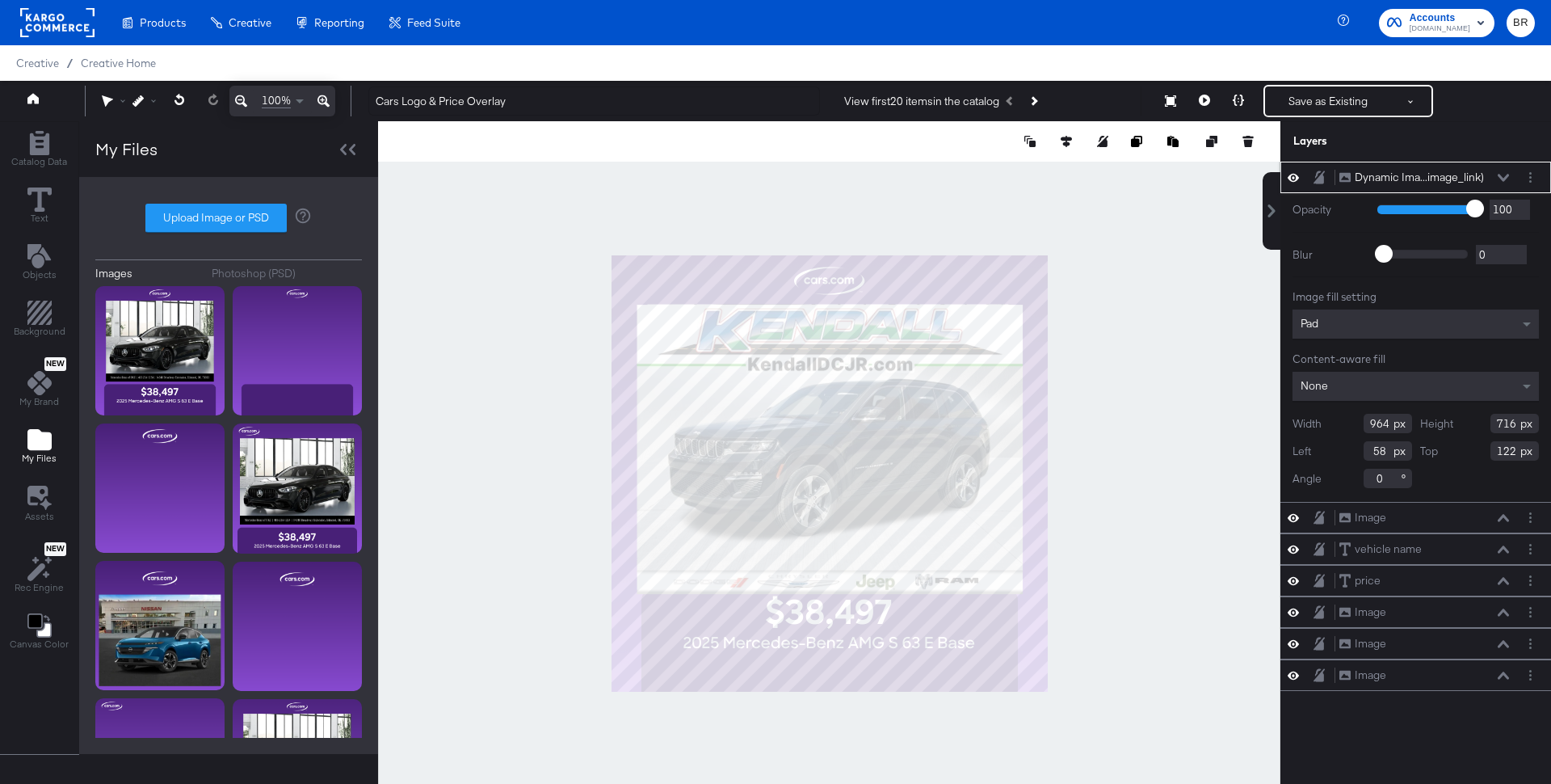
type input "882"
type input "656"
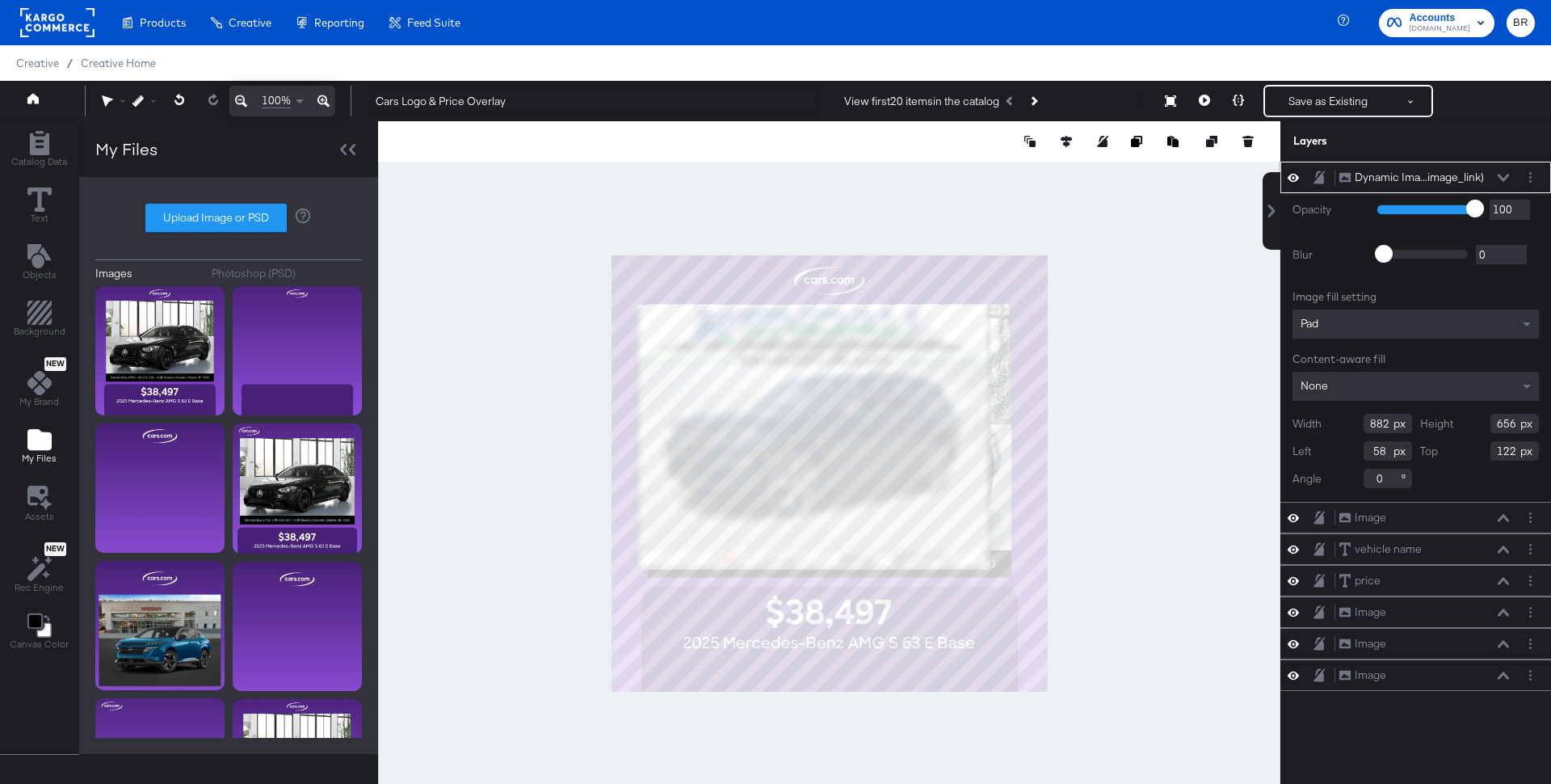
type input "79"
type input "120"
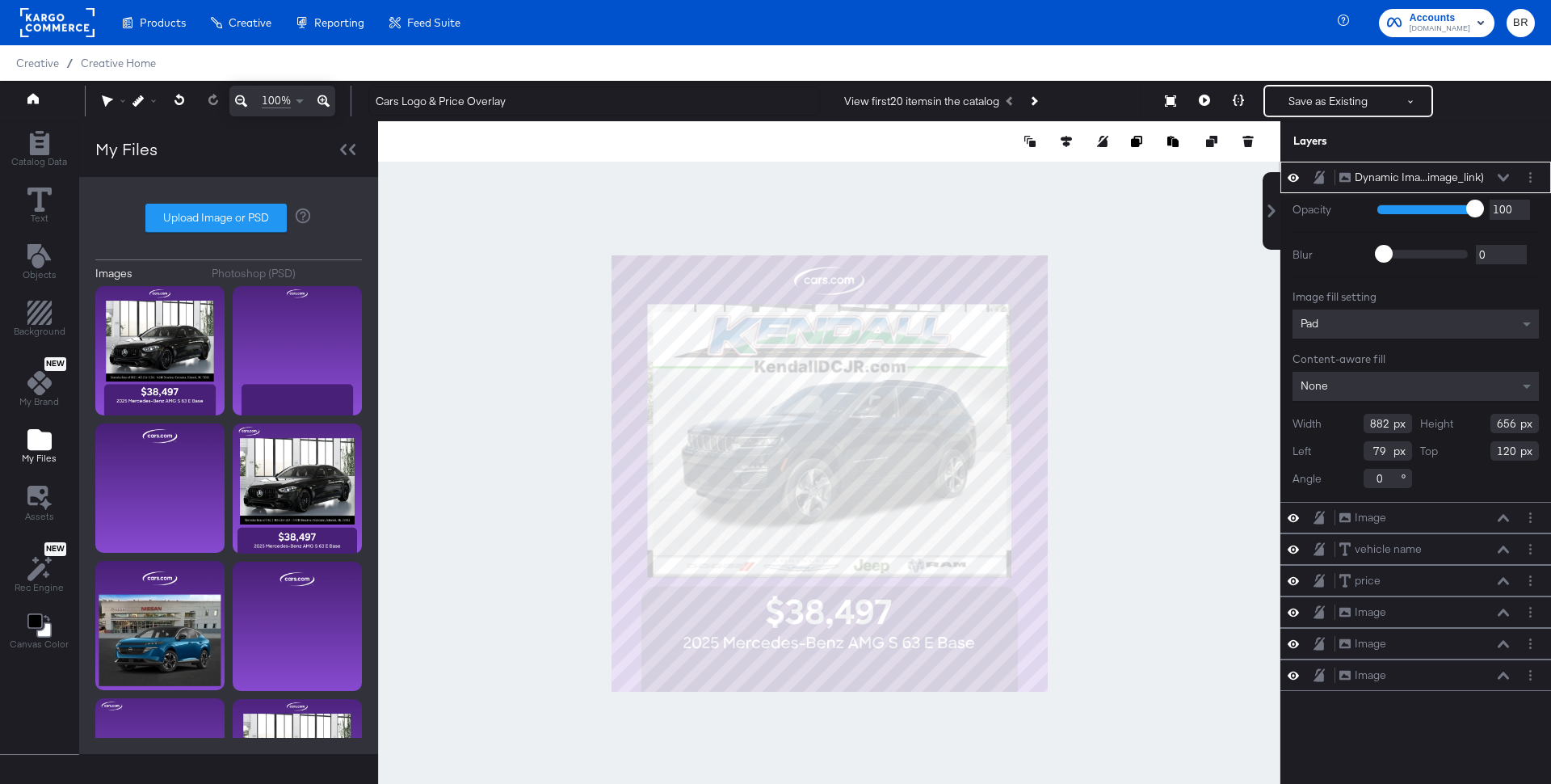
type input "99"
type input "140"
type input "677"
type input "119"
type input "914"
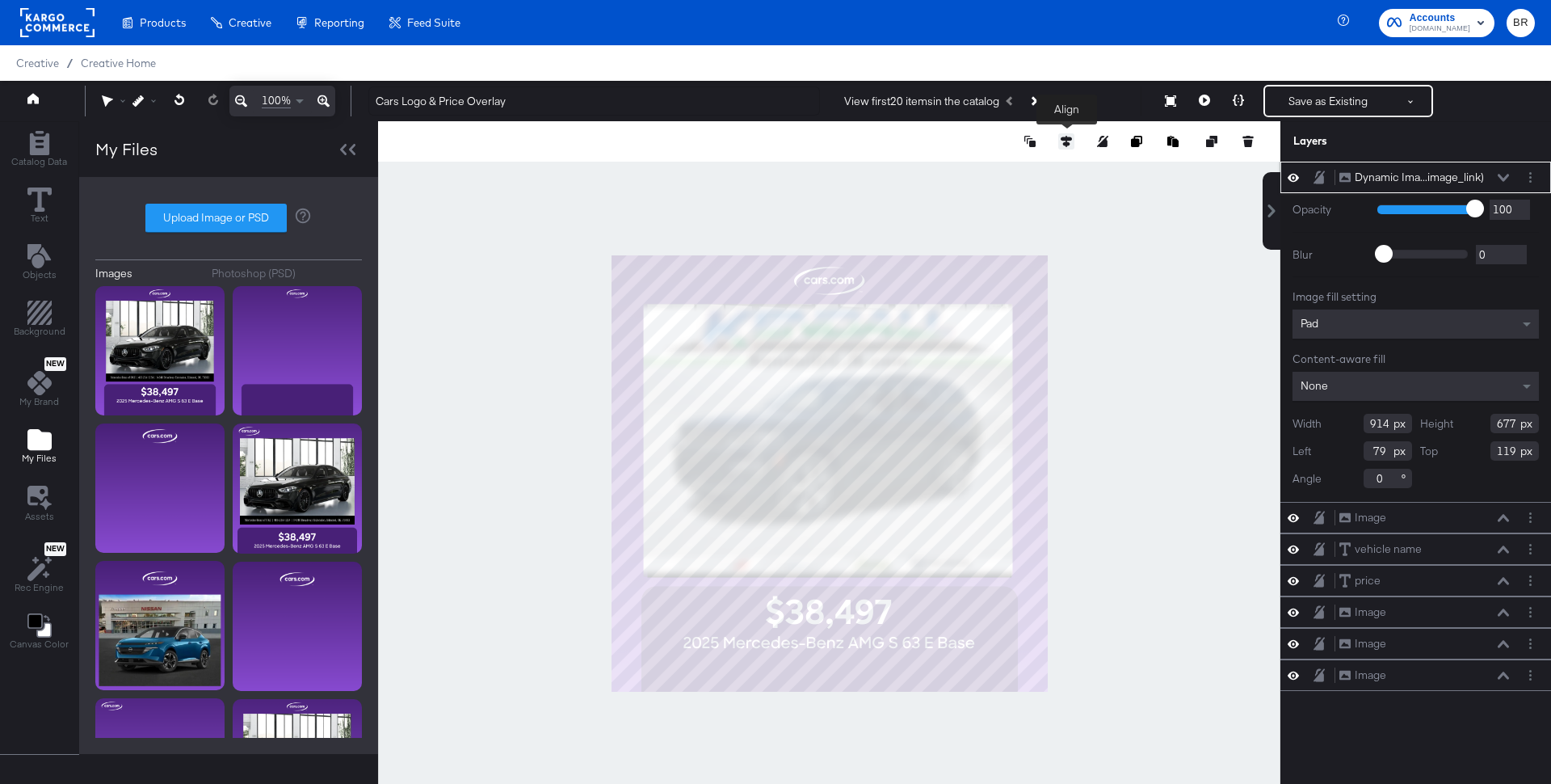
click at [1064, 137] on icon at bounding box center [1067, 141] width 11 height 11
click at [942, 175] on icon at bounding box center [947, 172] width 11 height 11
type input "83"
click at [1158, 314] on div at bounding box center [830, 473] width 903 height 703
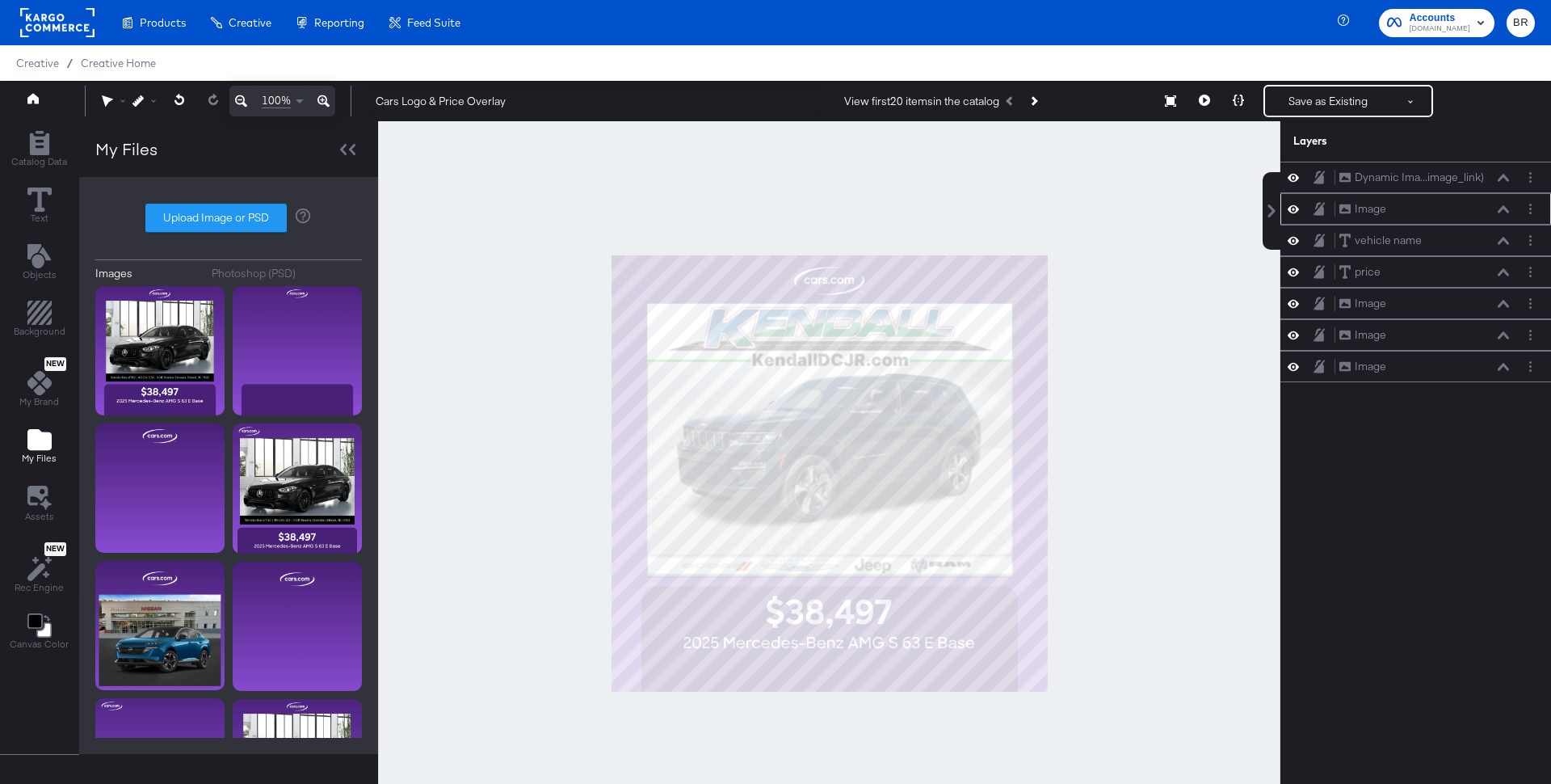
click at [1296, 210] on icon at bounding box center [1294, 209] width 11 height 13
click at [1296, 210] on icon at bounding box center [1294, 210] width 11 height 10
click at [1296, 210] on icon at bounding box center [1294, 209] width 11 height 13
click at [1296, 210] on icon at bounding box center [1294, 210] width 11 height 10
click at [1296, 210] on icon at bounding box center [1294, 209] width 11 height 13
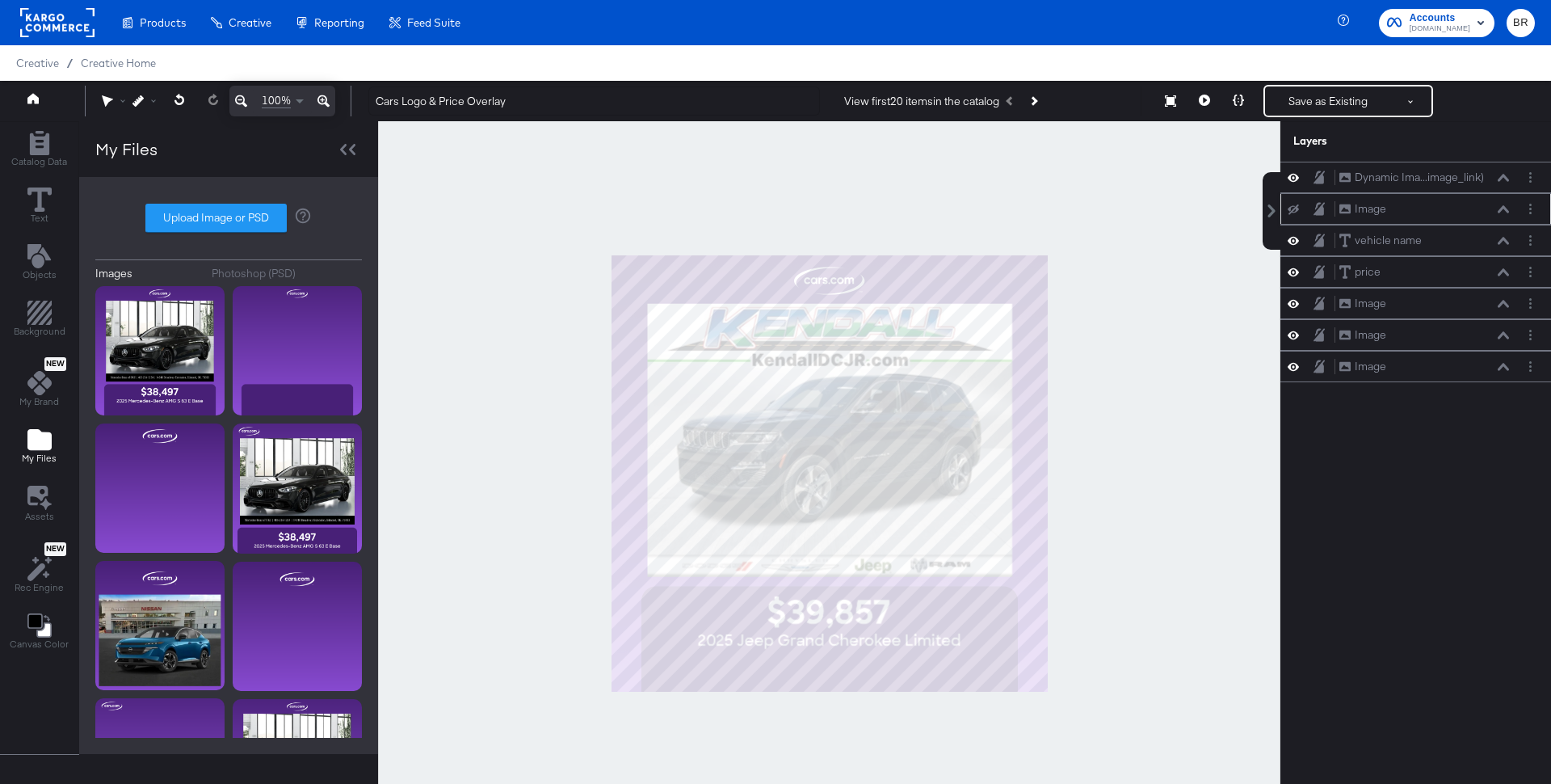
click at [1296, 210] on icon at bounding box center [1294, 210] width 11 height 10
click at [1296, 211] on icon at bounding box center [1294, 209] width 11 height 13
click at [1296, 212] on icon at bounding box center [1294, 210] width 11 height 10
click at [1296, 212] on icon at bounding box center [1294, 209] width 11 height 13
click at [1296, 212] on div "Image Image" at bounding box center [1416, 209] width 258 height 17
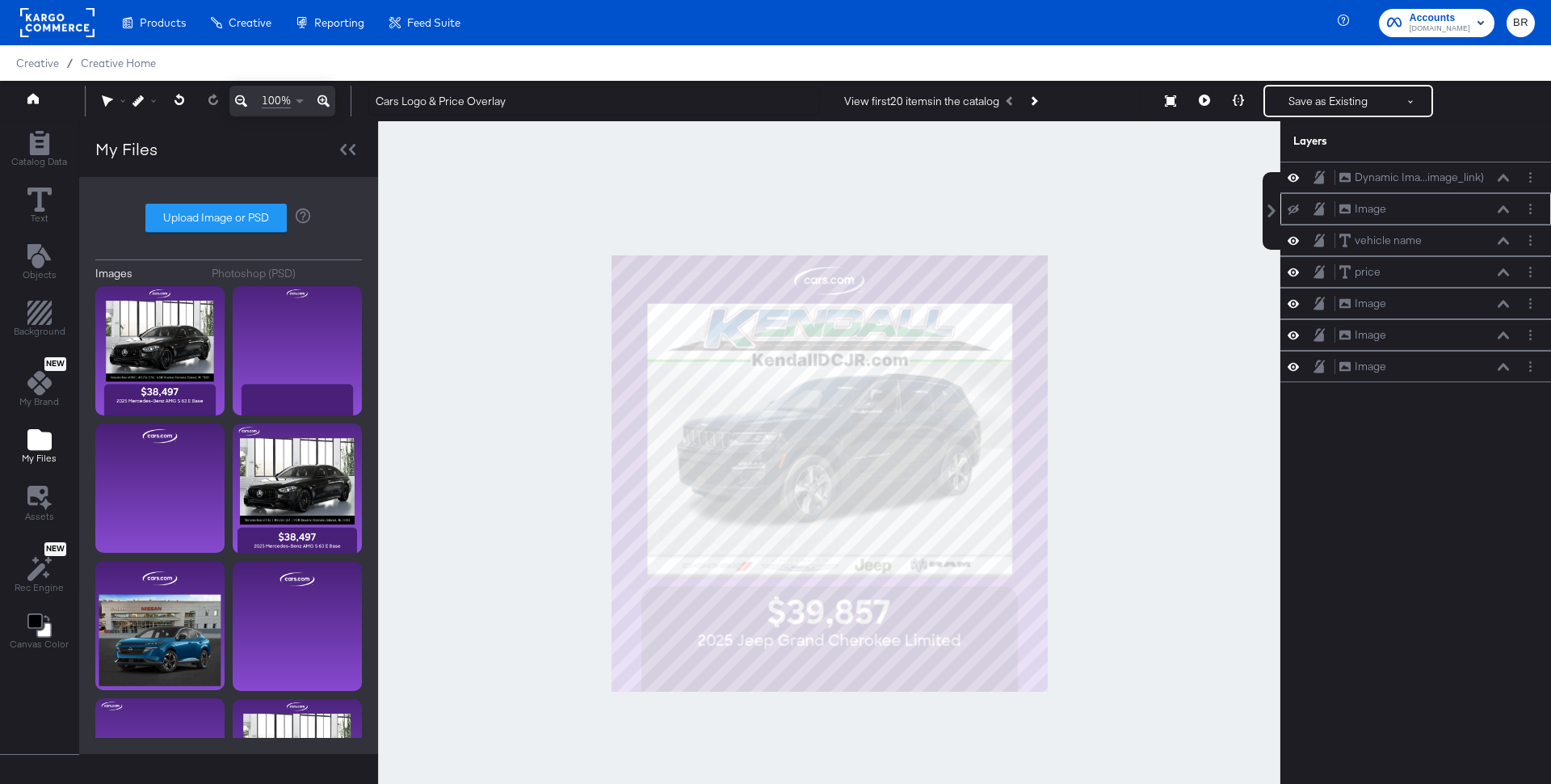
click at [1294, 205] on icon at bounding box center [1294, 210] width 11 height 10
click at [1294, 204] on icon at bounding box center [1294, 209] width 11 height 13
click at [1294, 205] on icon at bounding box center [1294, 210] width 11 height 10
click at [1294, 205] on icon at bounding box center [1294, 209] width 11 height 9
click at [1295, 205] on icon at bounding box center [1294, 210] width 11 height 10
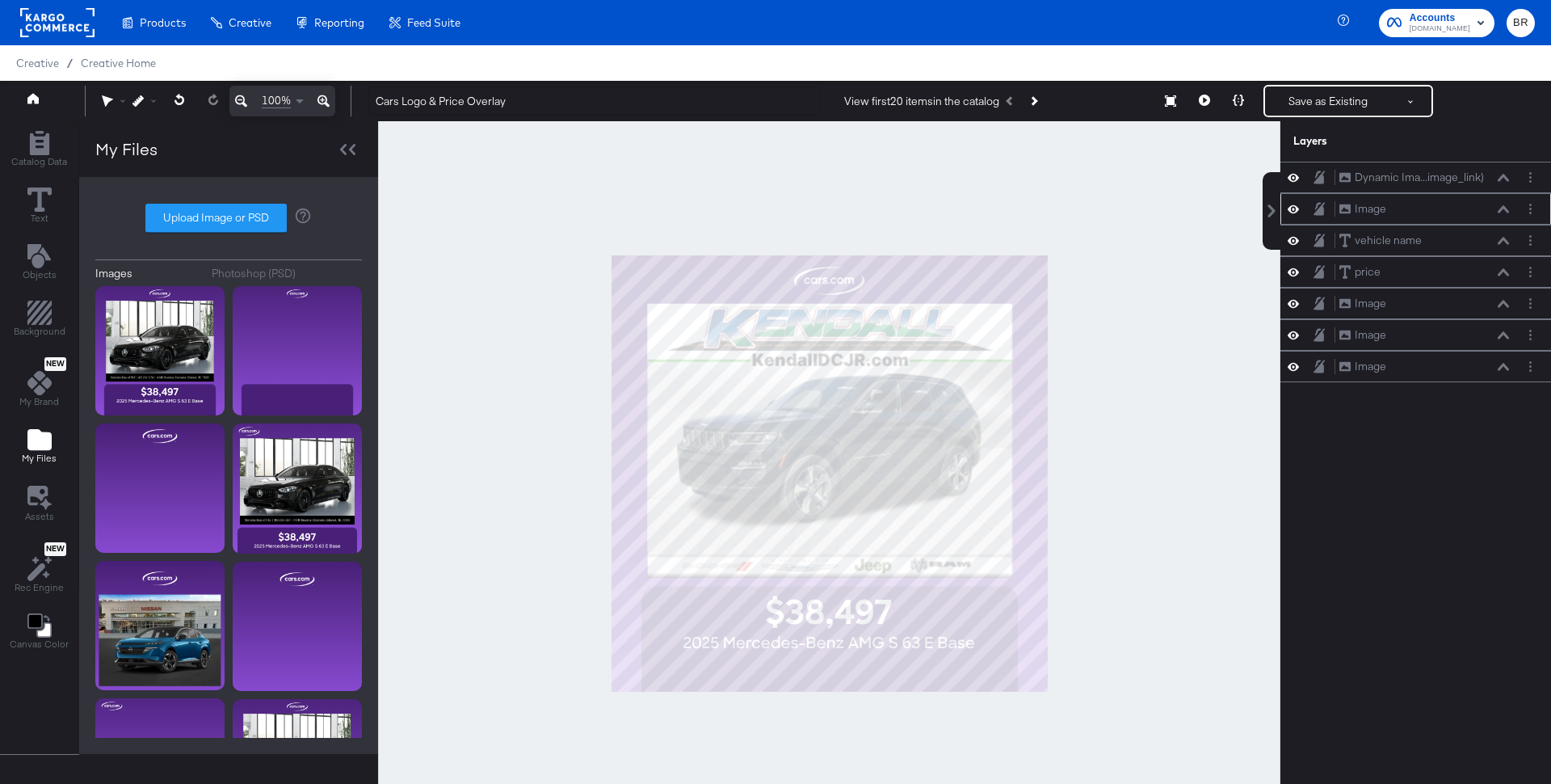
click at [1295, 205] on icon at bounding box center [1294, 209] width 11 height 9
click at [1295, 205] on icon at bounding box center [1294, 210] width 11 height 10
drag, startPoint x: 1425, startPoint y: 227, endPoint x: 1425, endPoint y: 204, distance: 23.0
click at [1425, 204] on div "Dynamic Ima...image_link) Dynamic Image (image_link) Image Image vehicle name v…" at bounding box center [1416, 271] width 271 height 220
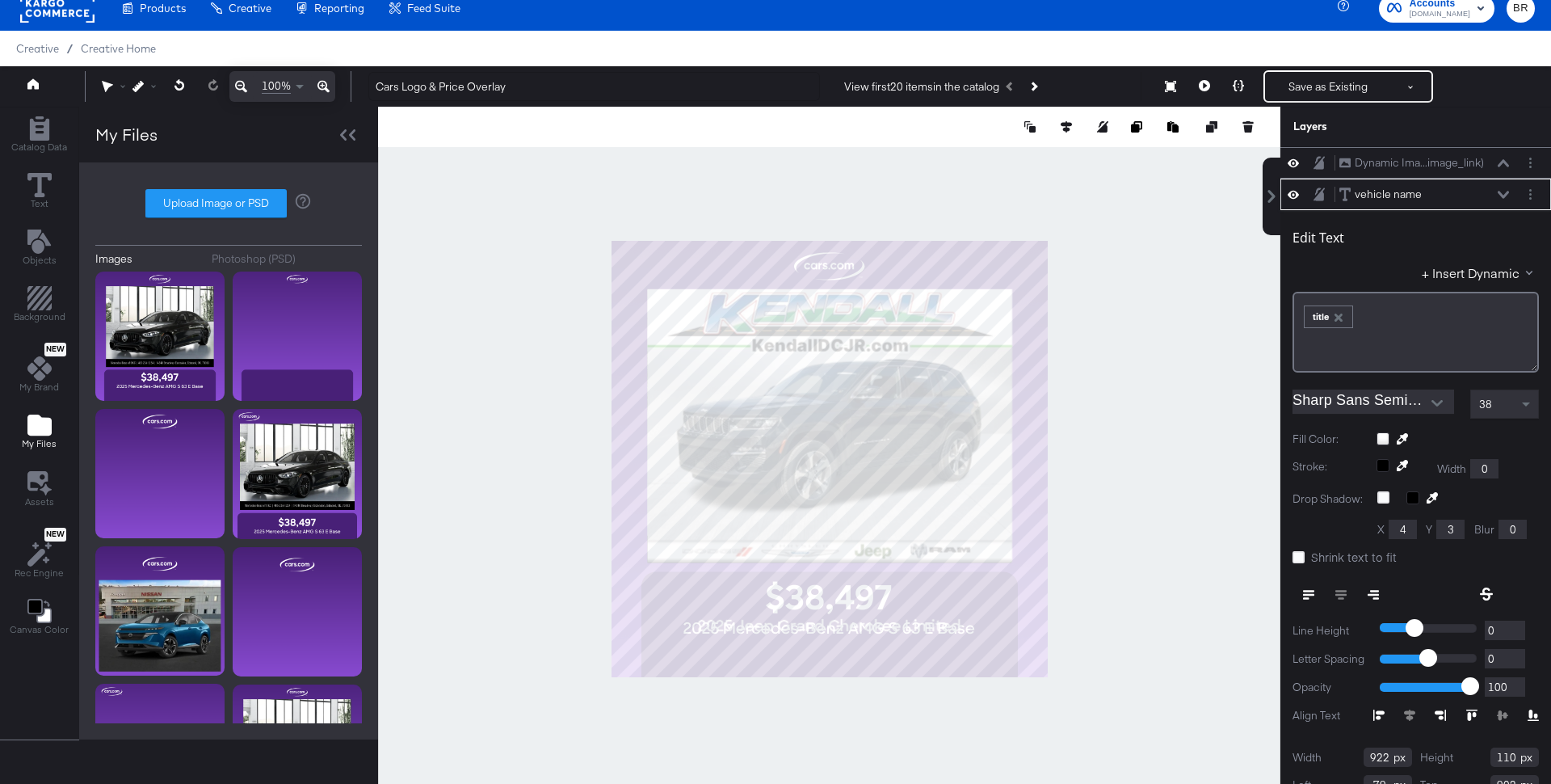
scroll to position [30, 0]
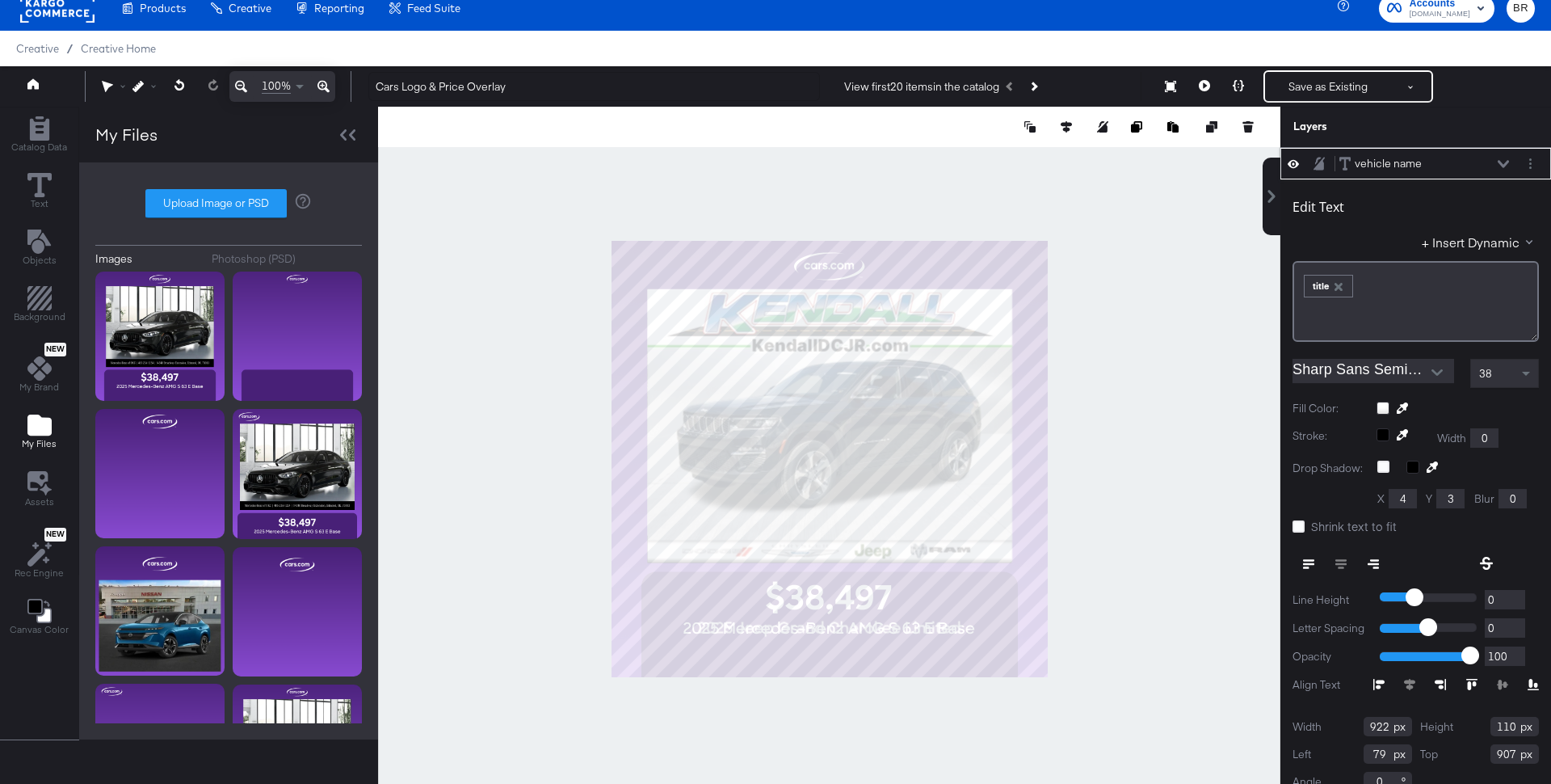
type input "908"
click at [1507, 155] on div "vehicle name vehicle name" at bounding box center [1424, 164] width 172 height 17
click at [1506, 161] on icon at bounding box center [1504, 164] width 11 height 8
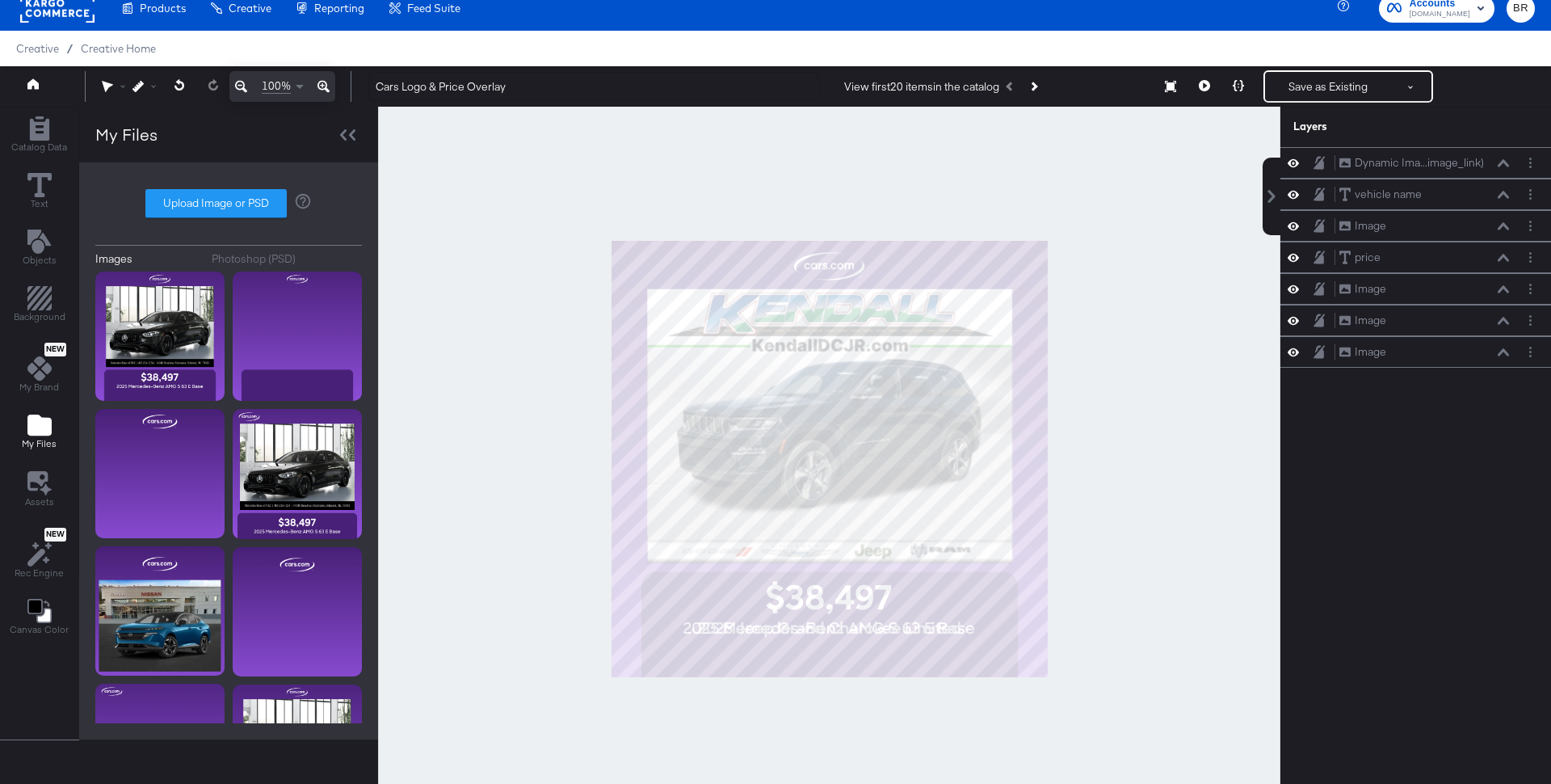
scroll to position [10, 0]
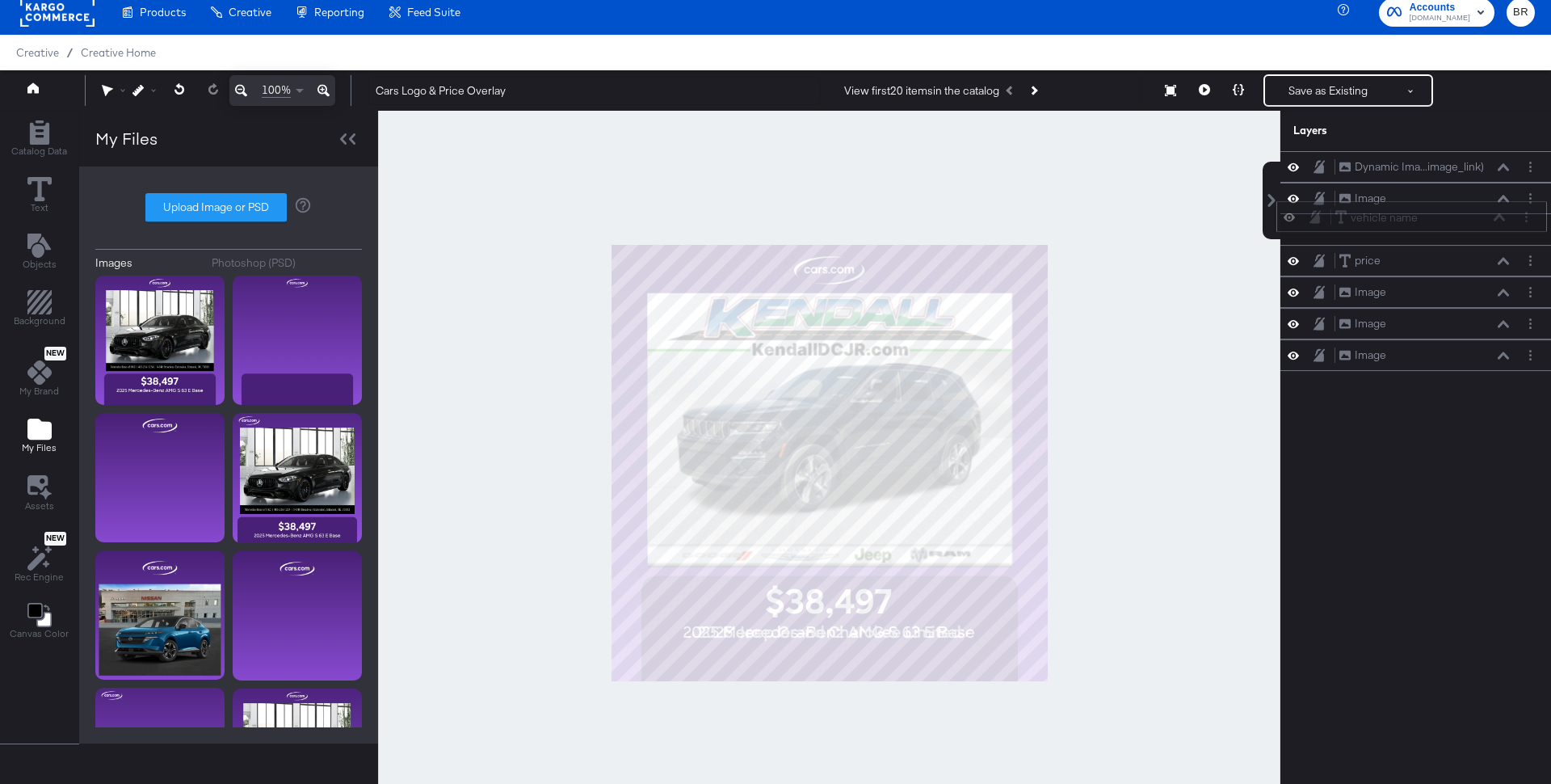
drag, startPoint x: 1436, startPoint y: 194, endPoint x: 1432, endPoint y: 224, distance: 30.3
click at [1432, 226] on div "vehicle name vehicle name" at bounding box center [1420, 218] width 172 height 17
click at [1294, 196] on icon at bounding box center [1294, 198] width 11 height 13
click at [1294, 196] on icon at bounding box center [1294, 199] width 11 height 10
click at [1294, 196] on icon at bounding box center [1294, 198] width 11 height 13
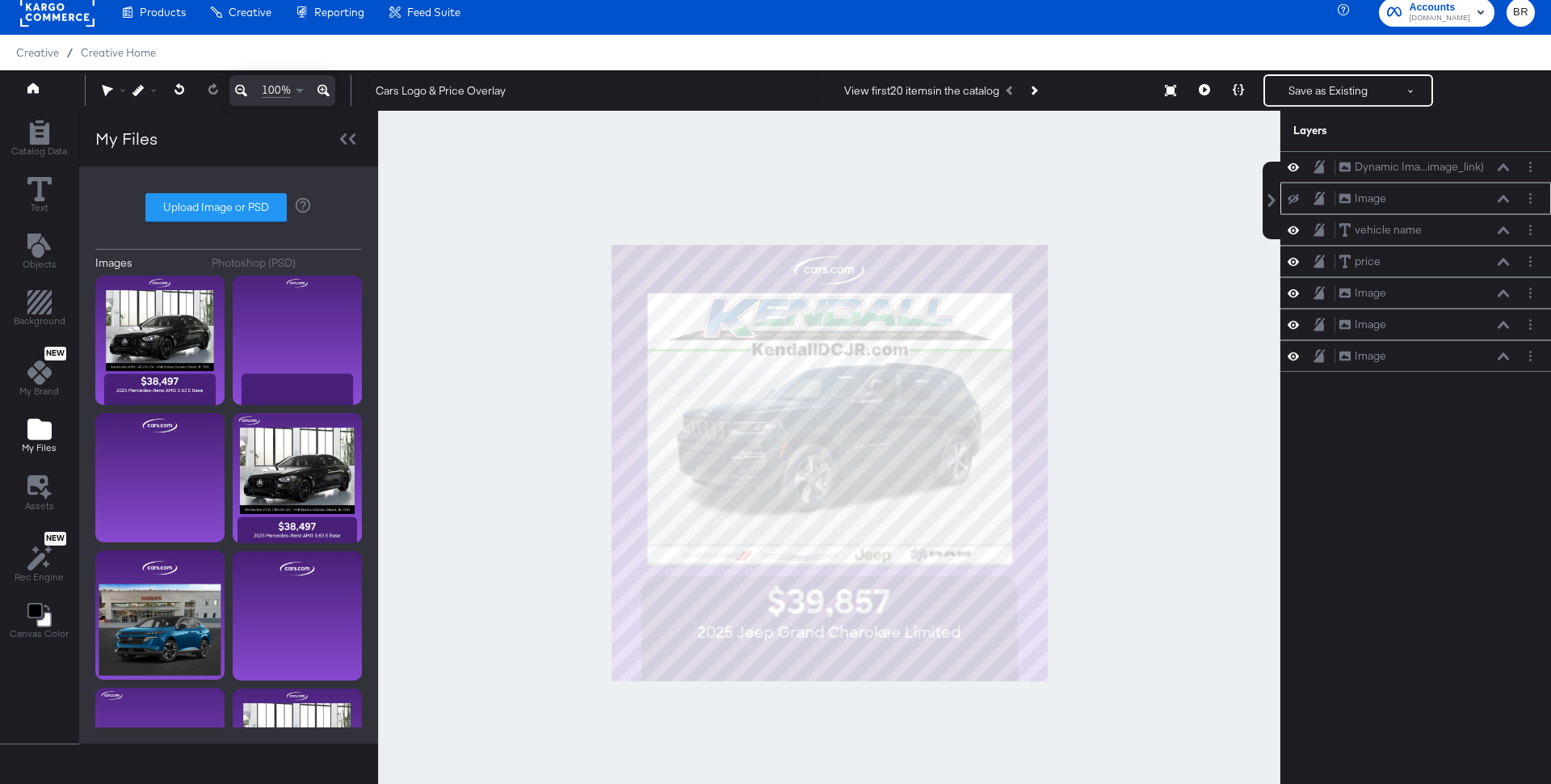
click at [1294, 196] on icon at bounding box center [1294, 199] width 11 height 10
click at [1293, 195] on icon at bounding box center [1294, 198] width 11 height 13
click at [1139, 249] on div at bounding box center [830, 463] width 903 height 703
click at [1293, 90] on button "Save as Existing" at bounding box center [1328, 90] width 126 height 29
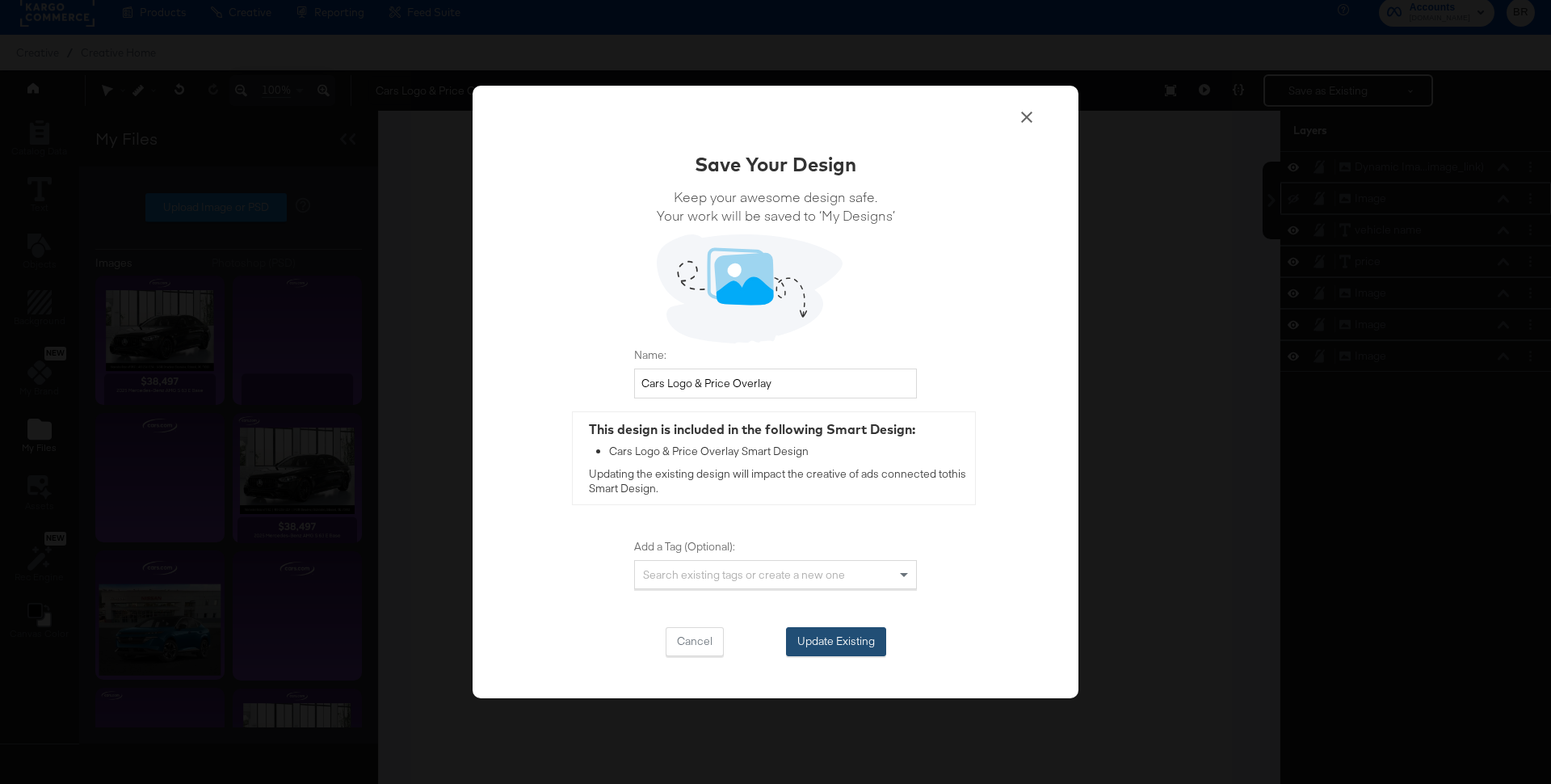
click at [802, 627] on div "Save Your Design Keep your awesome design safe. Your work will be saved to ‘My …" at bounding box center [776, 404] width 283 height 506
click at [801, 632] on button "Update Existing" at bounding box center [836, 641] width 100 height 29
